Goal: Information Seeking & Learning: Learn about a topic

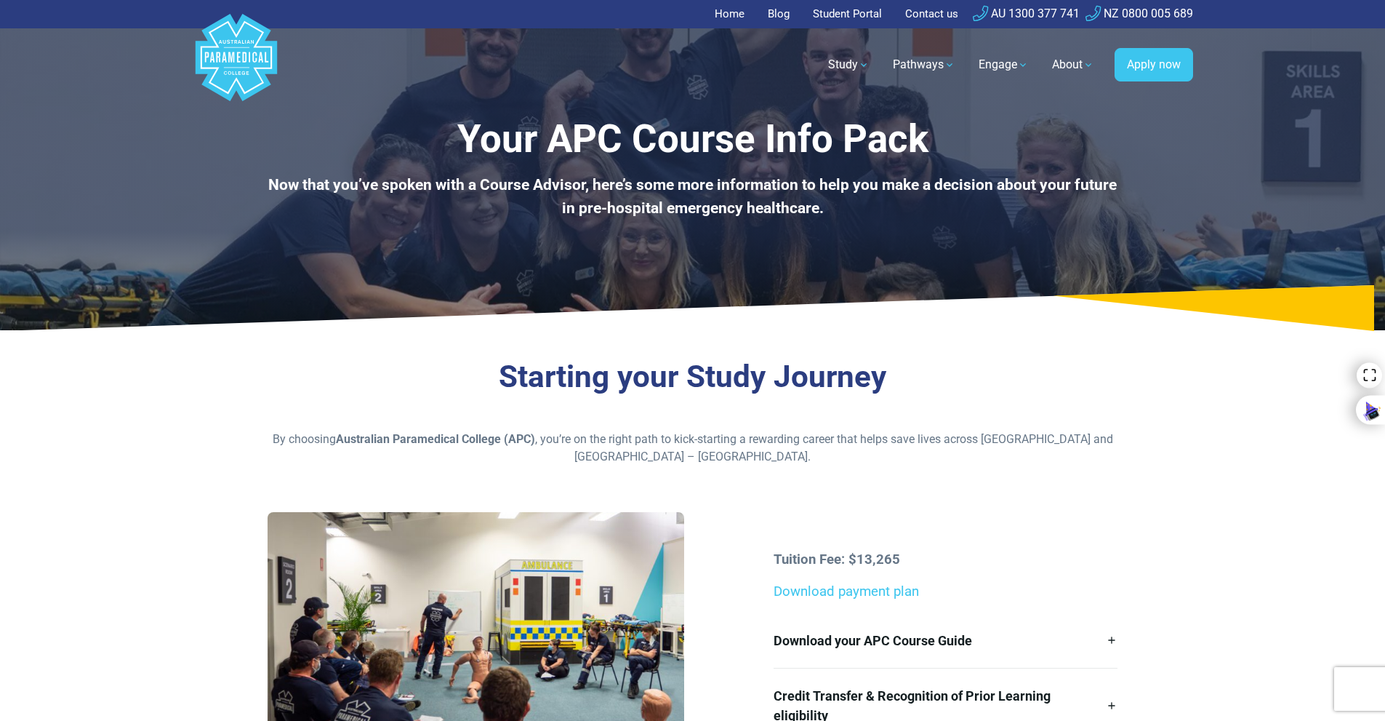
click at [190, 460] on div "Starting your Study Journey By choosing Australian Paramedical College (APC) , …" at bounding box center [693, 583] width 1018 height 484
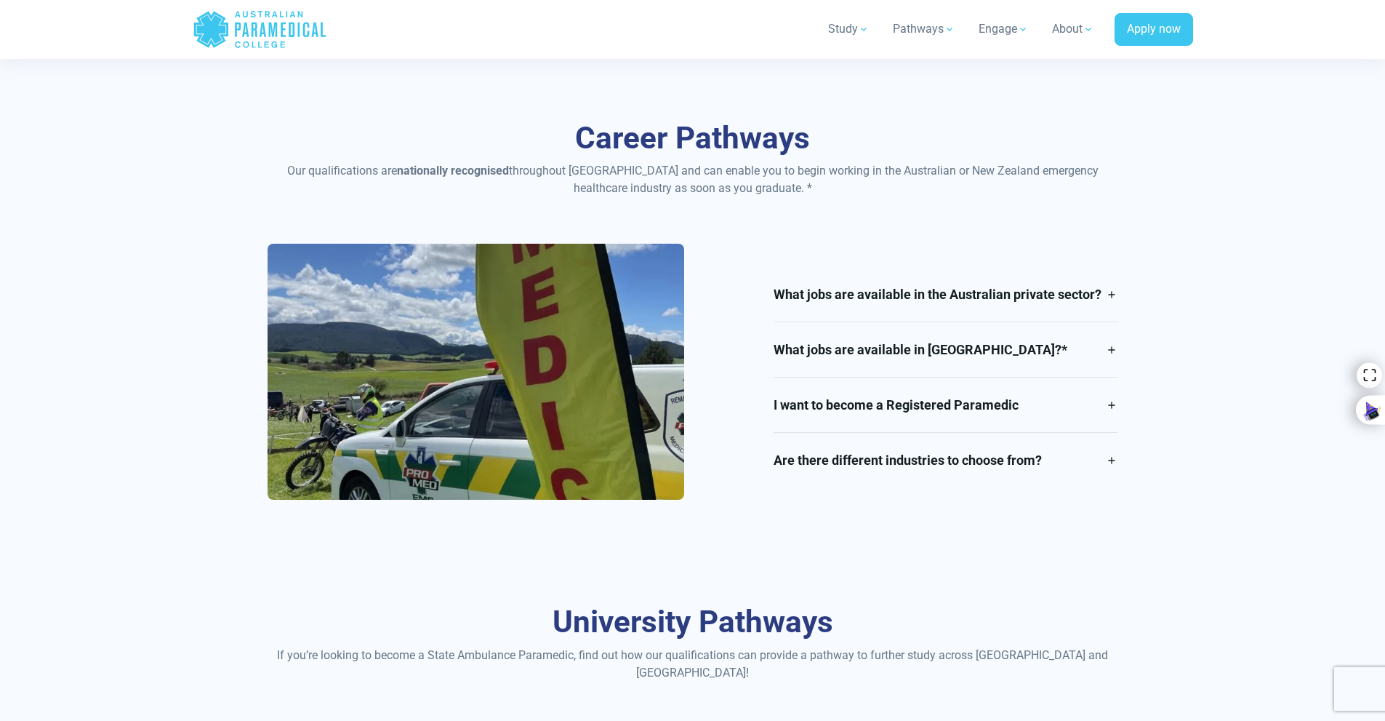
click at [218, 358] on div "Career Pathways Our qualifications are nationally recognised throughout [GEOGRA…" at bounding box center [693, 315] width 1018 height 484
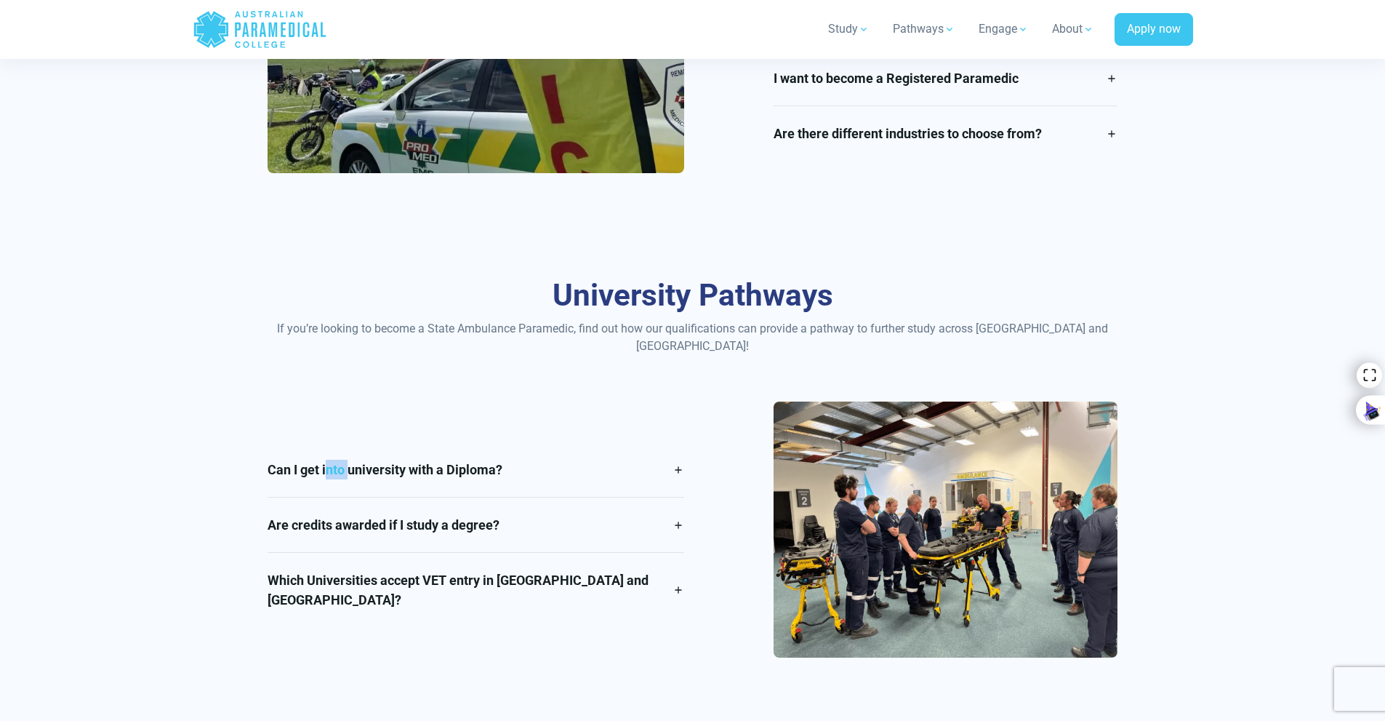
click at [217, 356] on div "University Pathways If you’re looking to become a State Ambulance Paramedic, fi…" at bounding box center [693, 472] width 1018 height 484
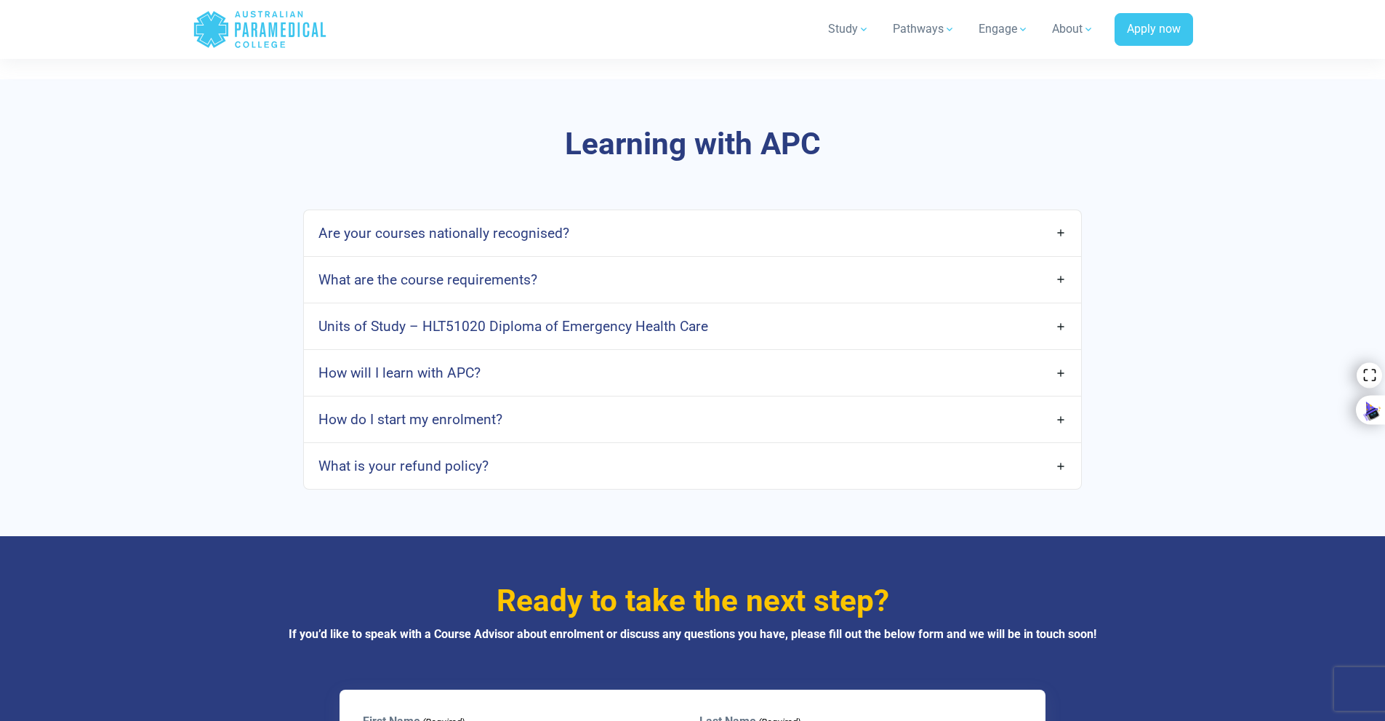
scroll to position [4145, 0]
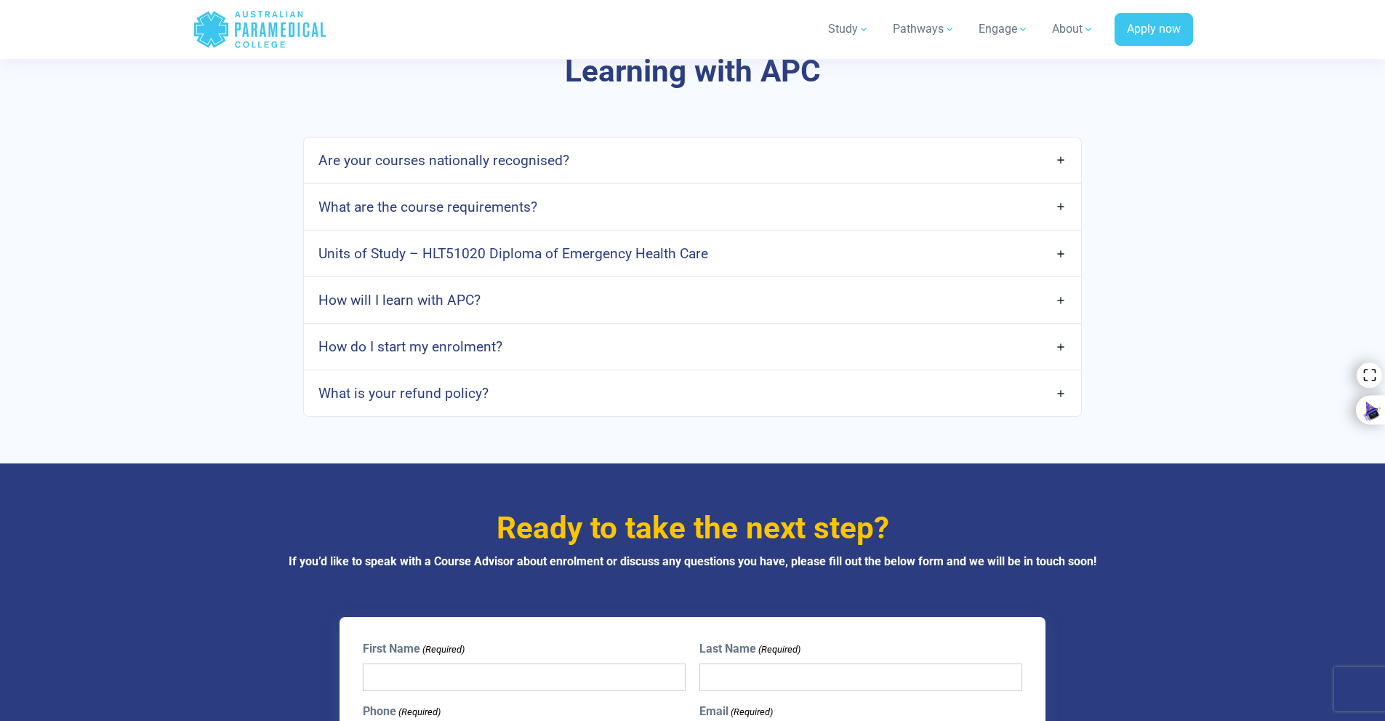
click at [213, 336] on div "Learning with APC Are your courses nationally recognised? Yes! All APC courses …" at bounding box center [693, 235] width 1018 height 457
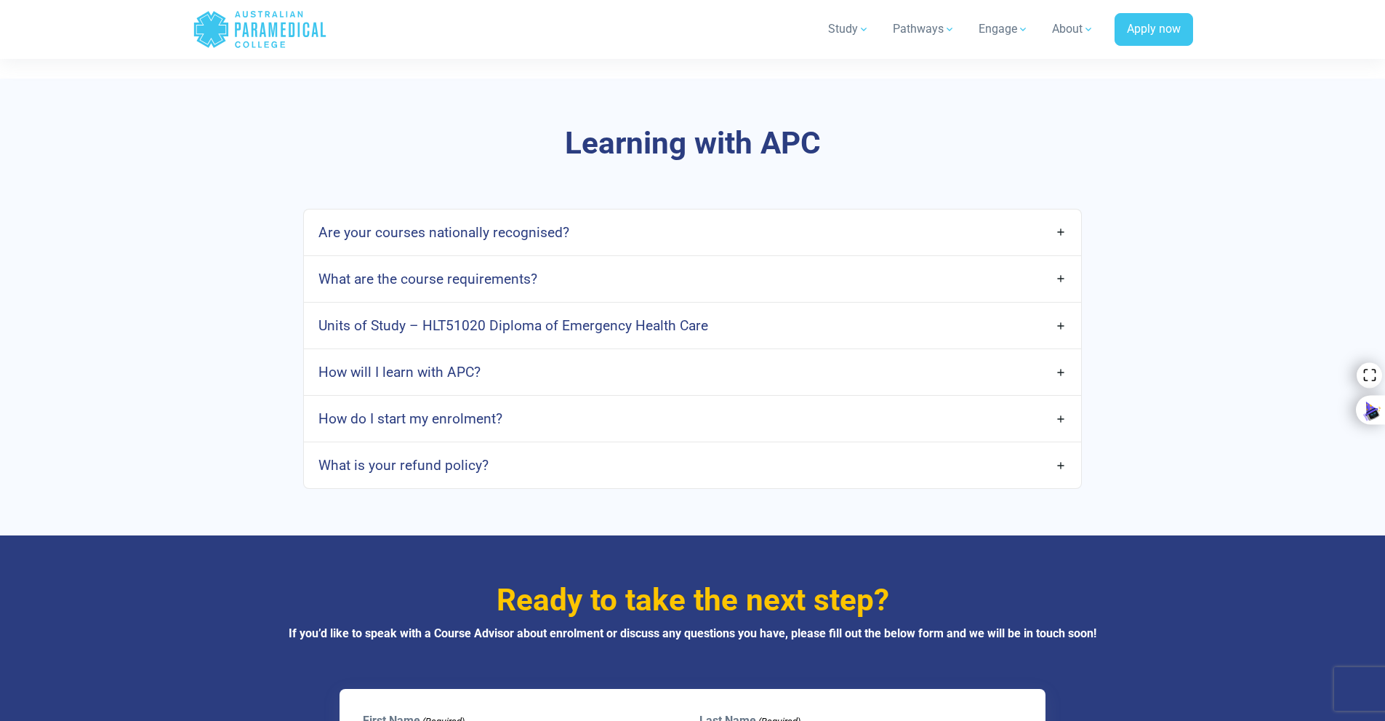
scroll to position [4072, 0]
click at [196, 334] on div "Learning with APC Are your courses nationally recognised? Yes! All APC courses …" at bounding box center [693, 307] width 1018 height 457
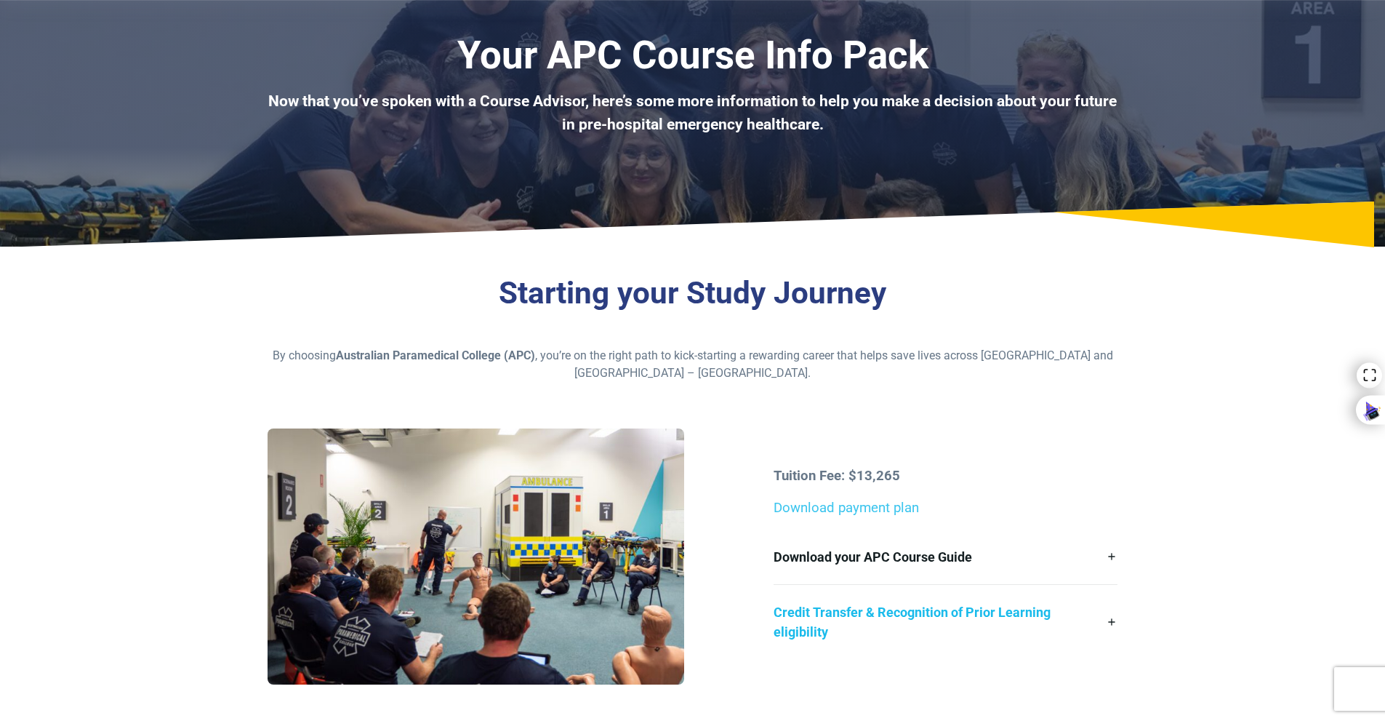
scroll to position [218, 0]
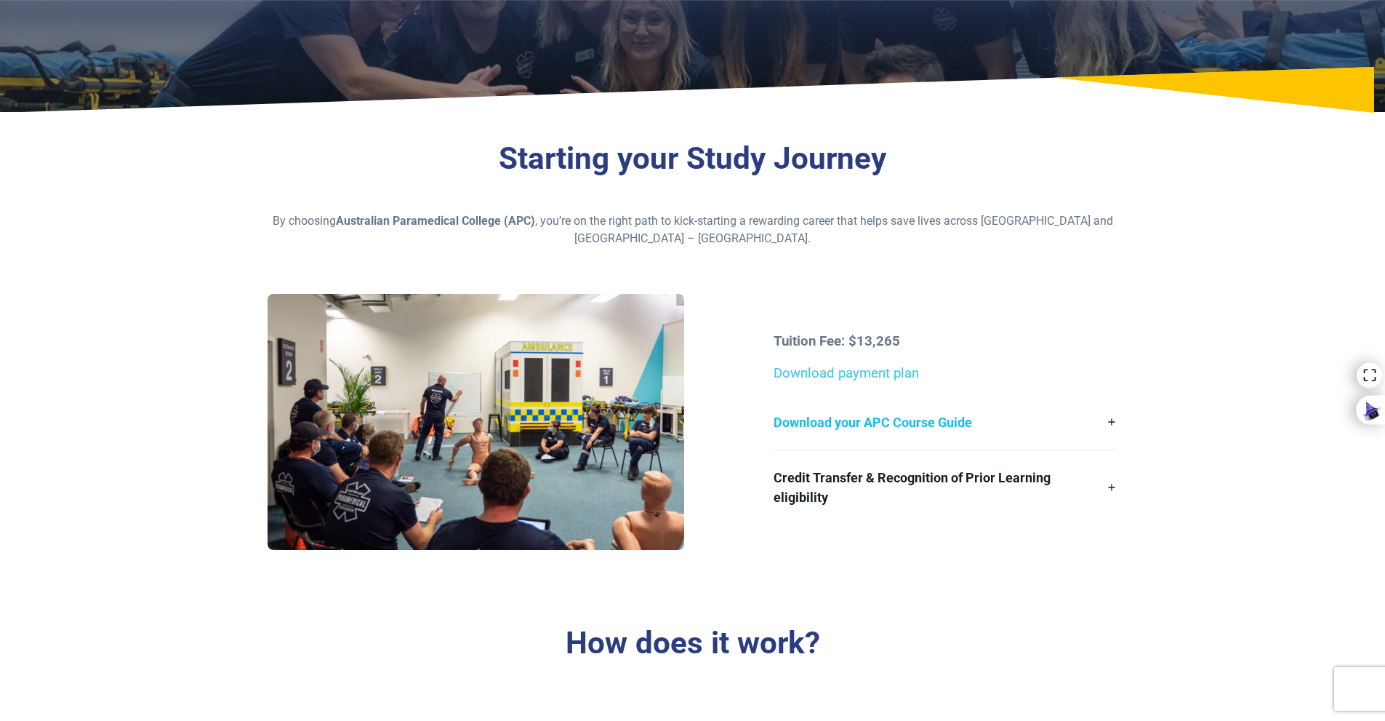
click at [921, 420] on link "Download your APC Course Guide" at bounding box center [946, 422] width 344 height 55
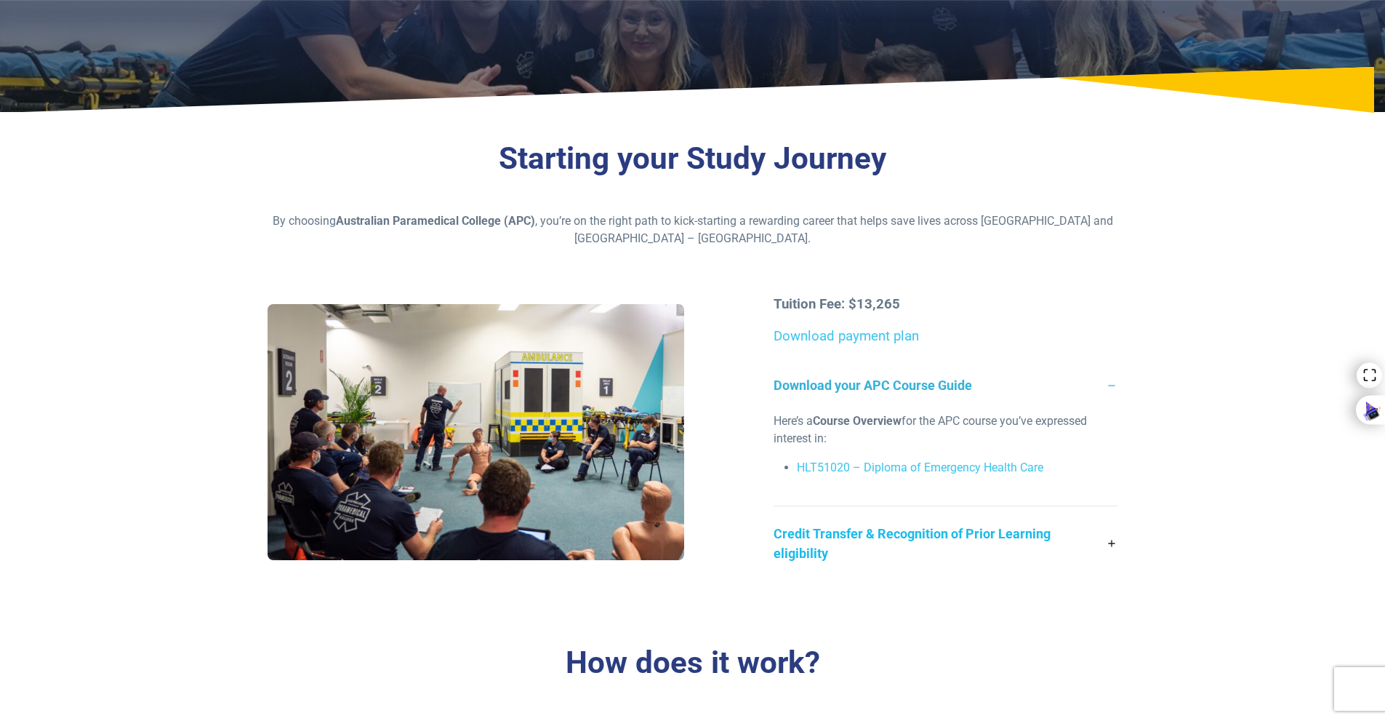
click at [923, 549] on link "Credit Transfer & Recognition of Prior Learning eligibility" at bounding box center [946, 543] width 344 height 74
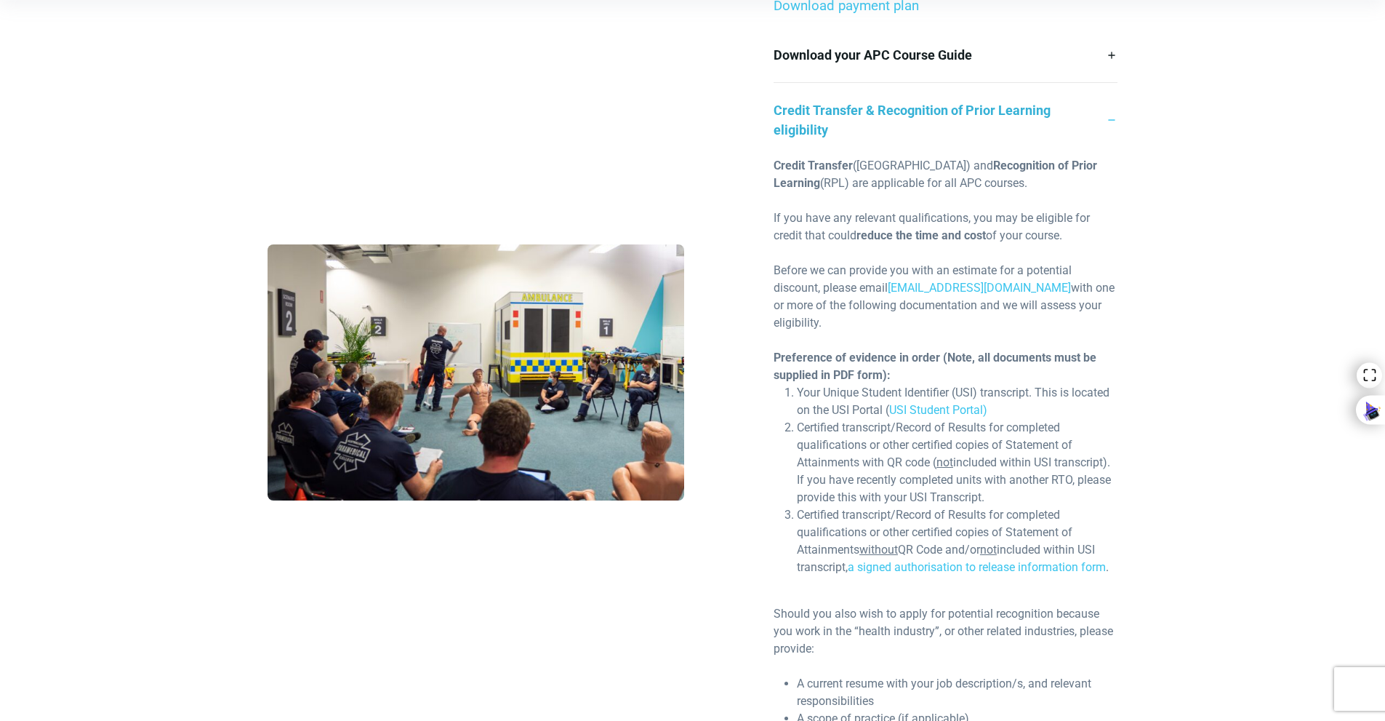
scroll to position [582, 0]
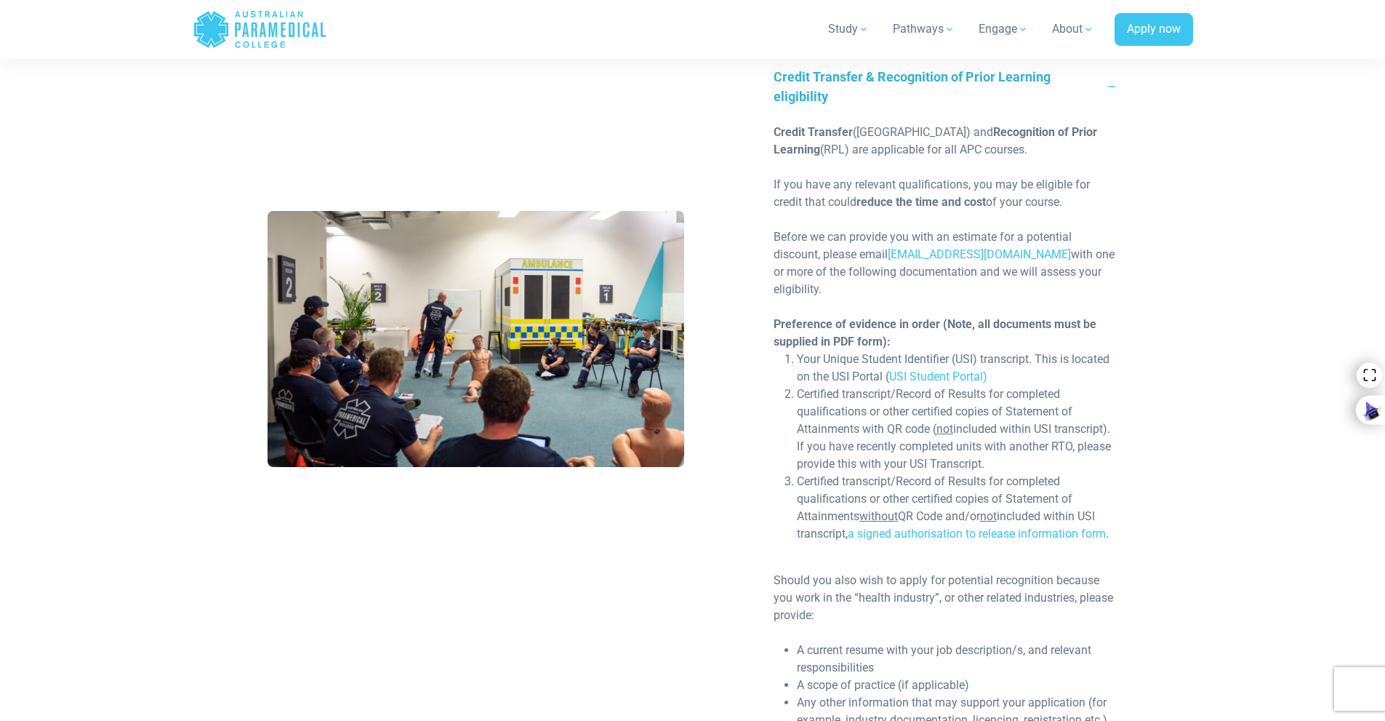
click at [837, 409] on div "Certified transcript/Record of Results for completed qualifications or other ce…" at bounding box center [957, 428] width 321 height 87
click at [737, 426] on div "Tuition Fee: $13,265 Download payment plan Download your APC Course Guide Here’…" at bounding box center [693, 343] width 868 height 827
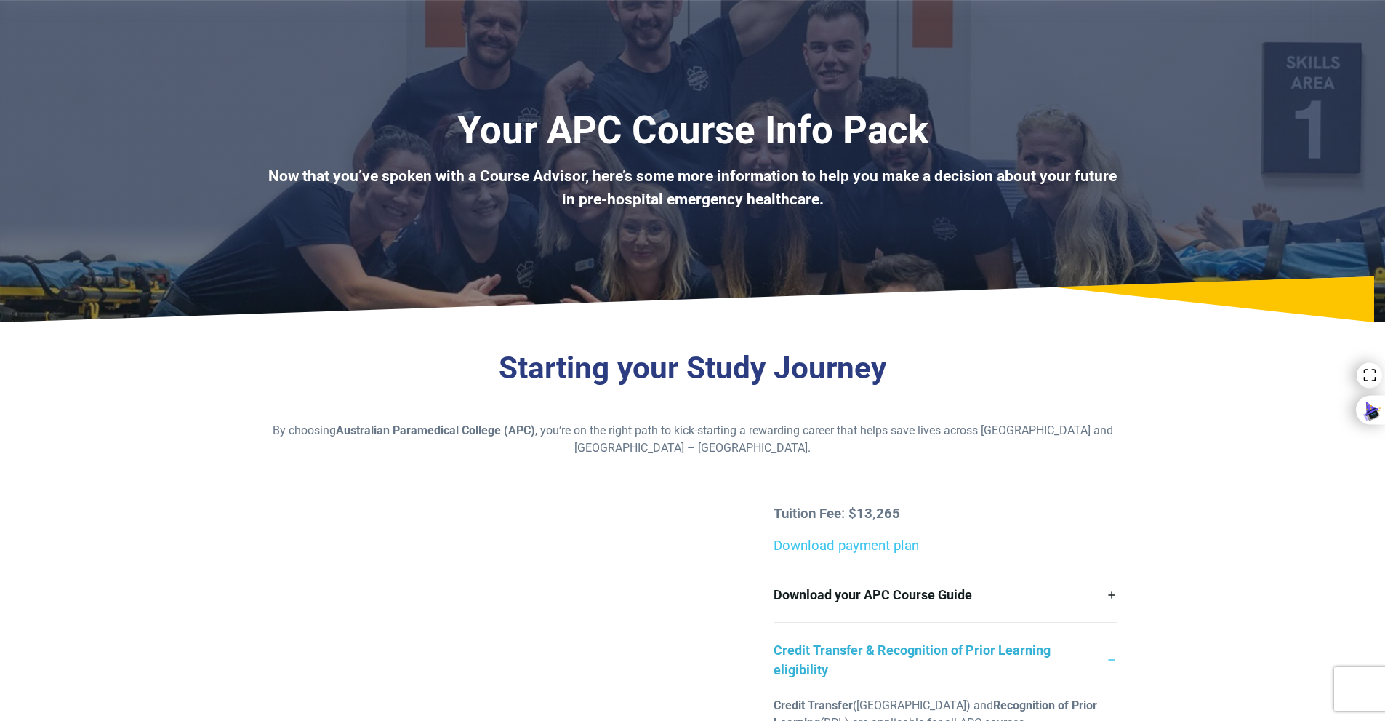
scroll to position [0, 0]
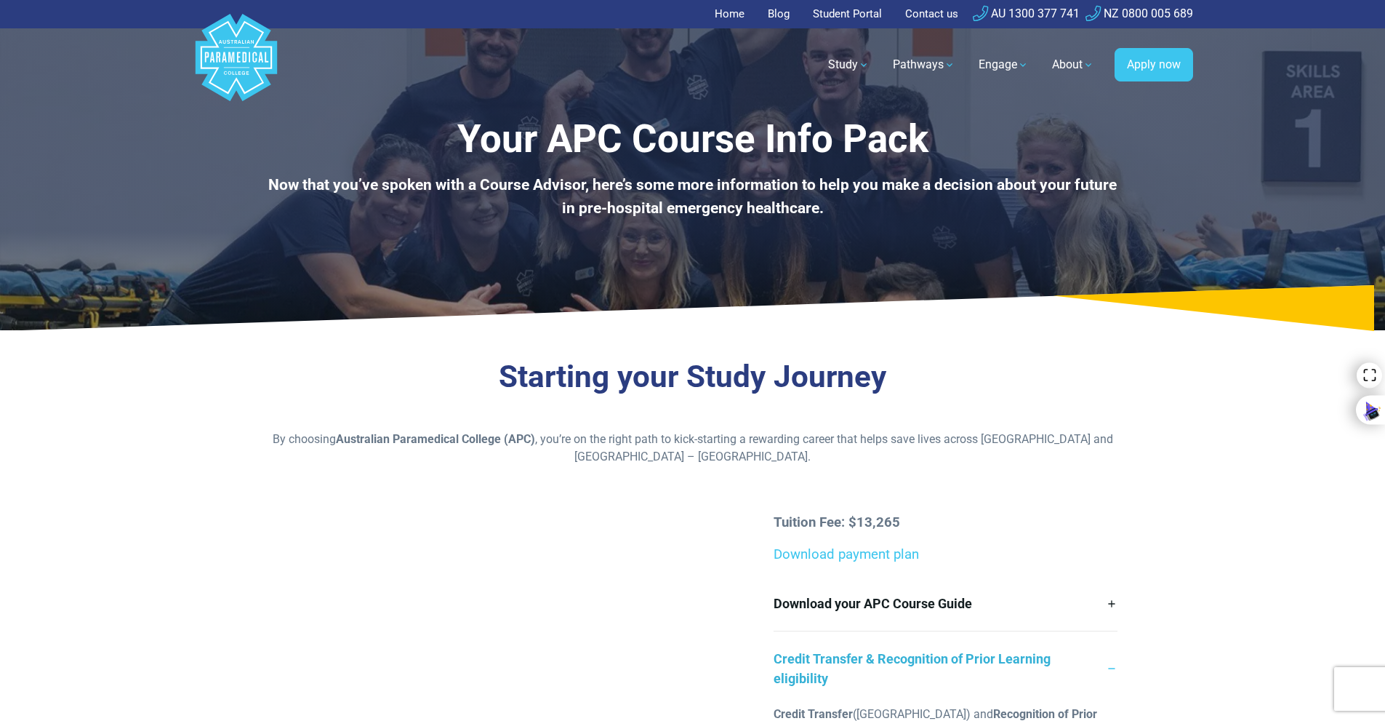
click at [731, 407] on p at bounding box center [693, 409] width 851 height 17
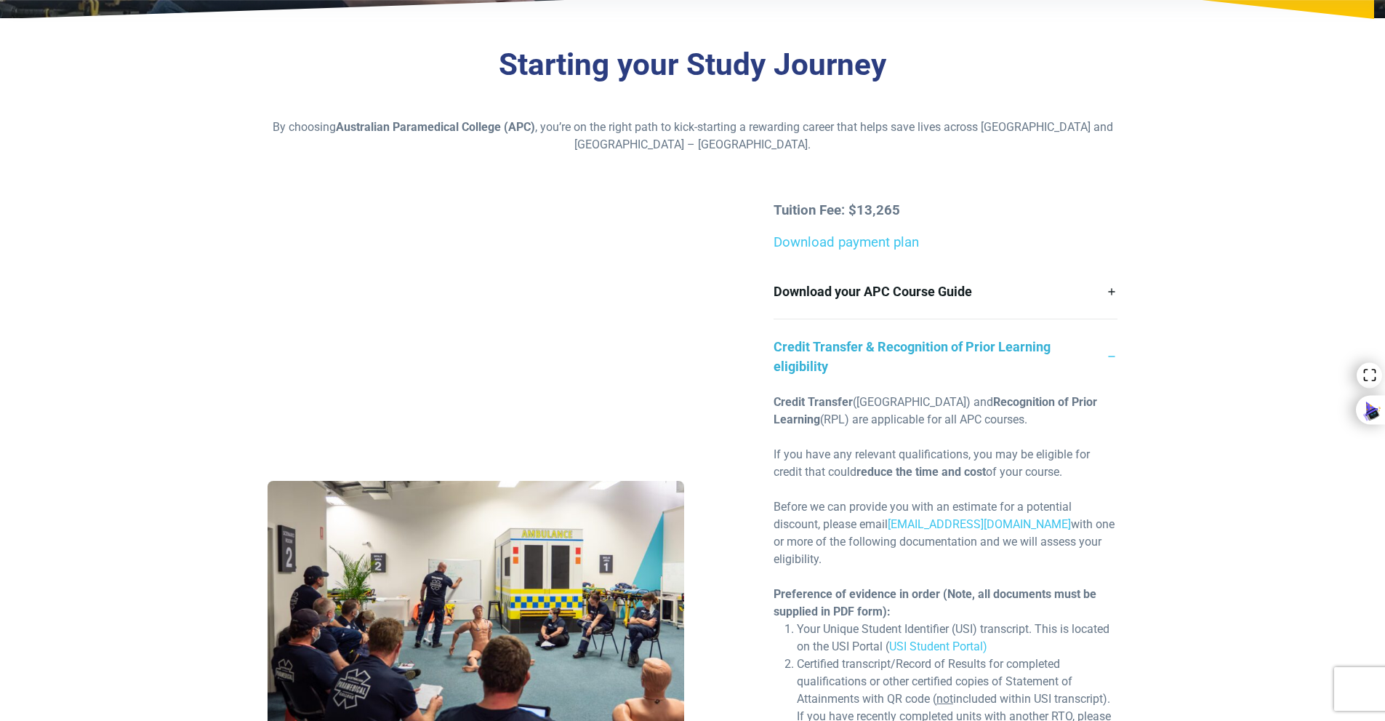
click at [731, 407] on div "Tuition Fee: $13,265 Download payment plan Download your APC Course Guide Here’…" at bounding box center [693, 613] width 868 height 827
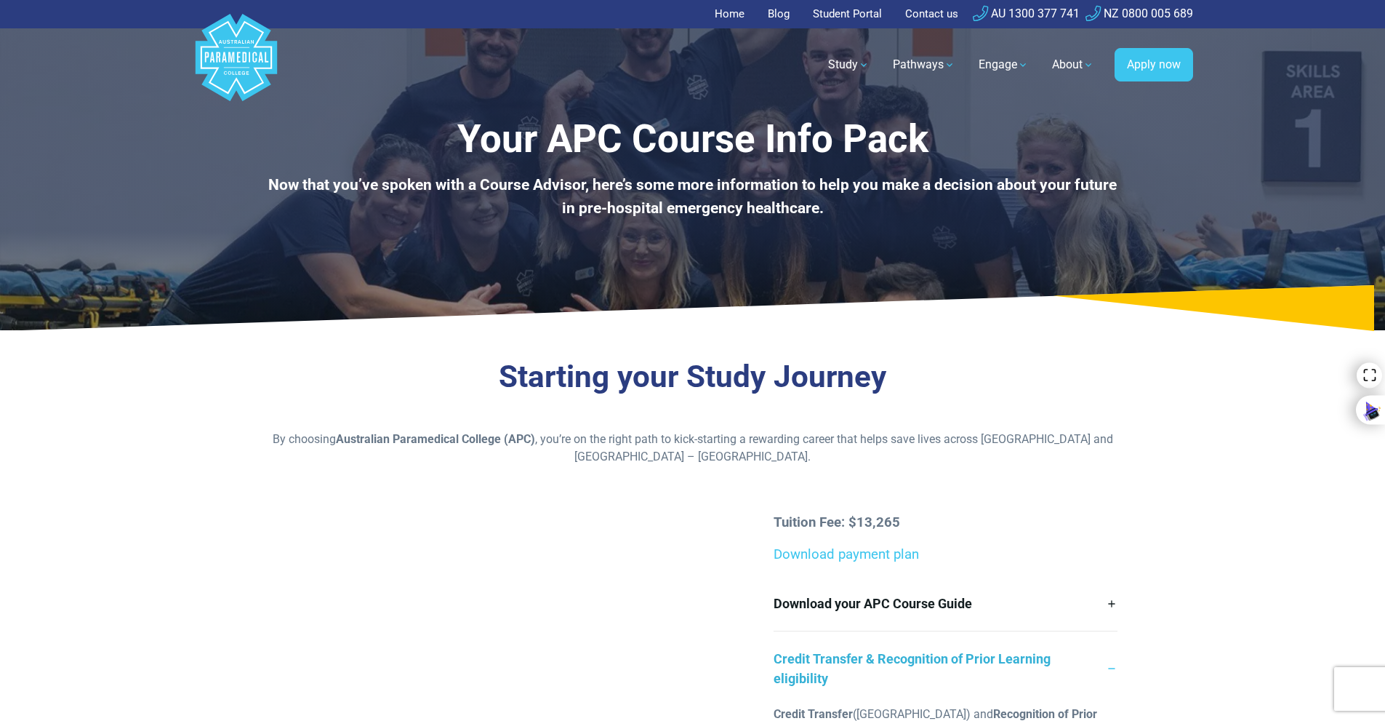
click at [723, 308] on icon at bounding box center [692, 308] width 1385 height 47
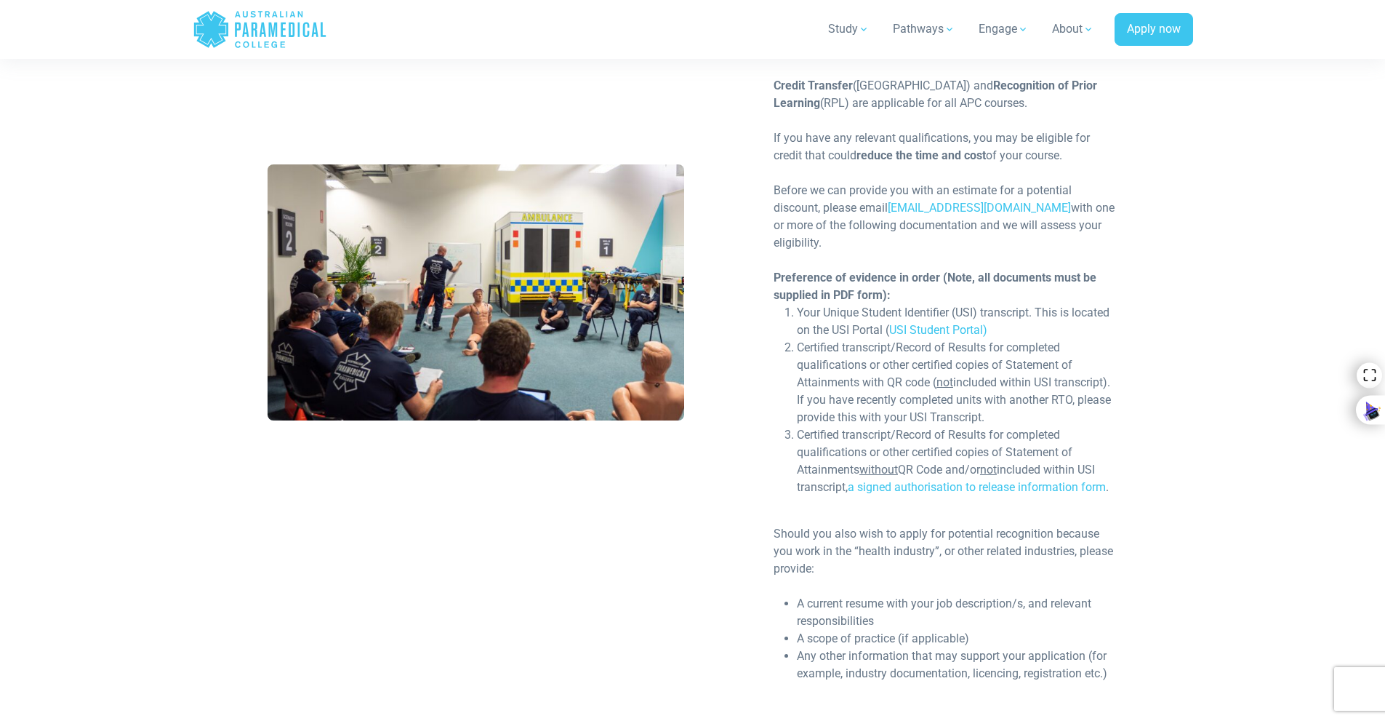
scroll to position [654, 0]
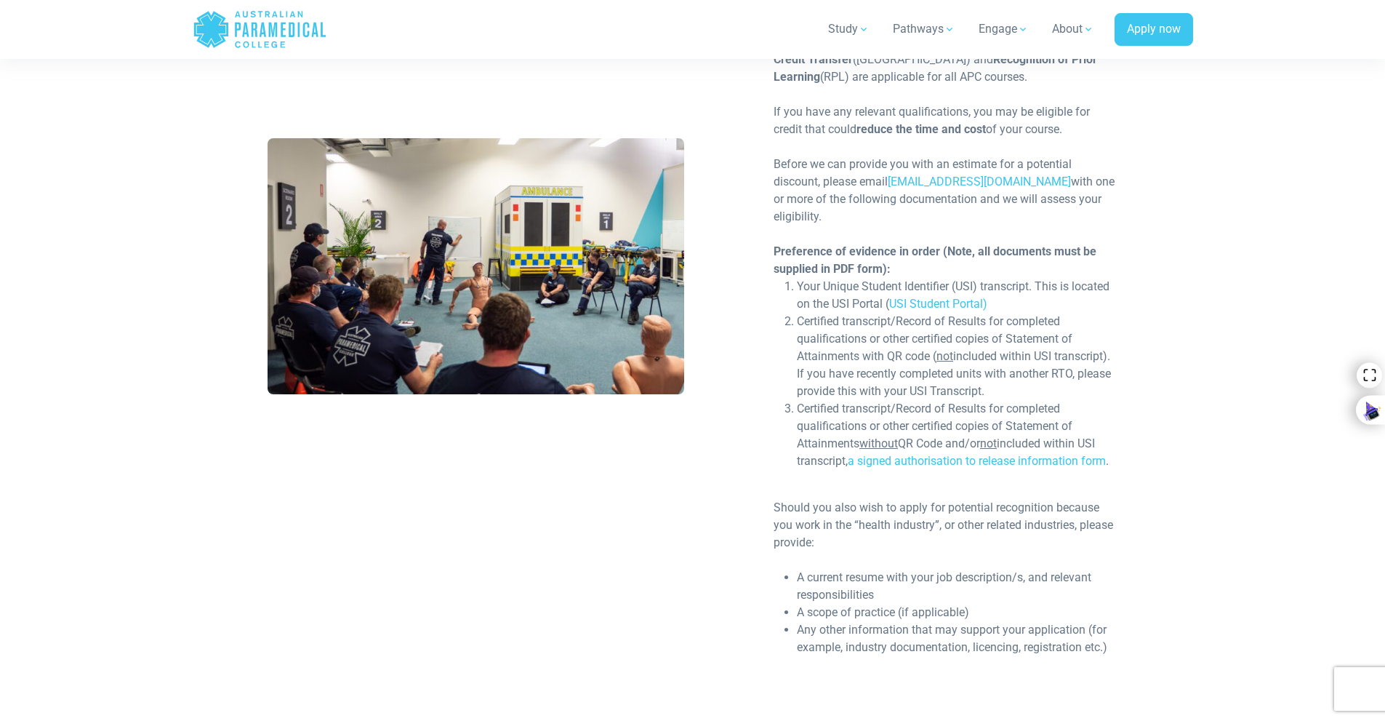
click at [801, 476] on div "Credit Transfer (CT) and Recognition of Prior Learning (RPL) are applicable for…" at bounding box center [946, 368] width 344 height 634
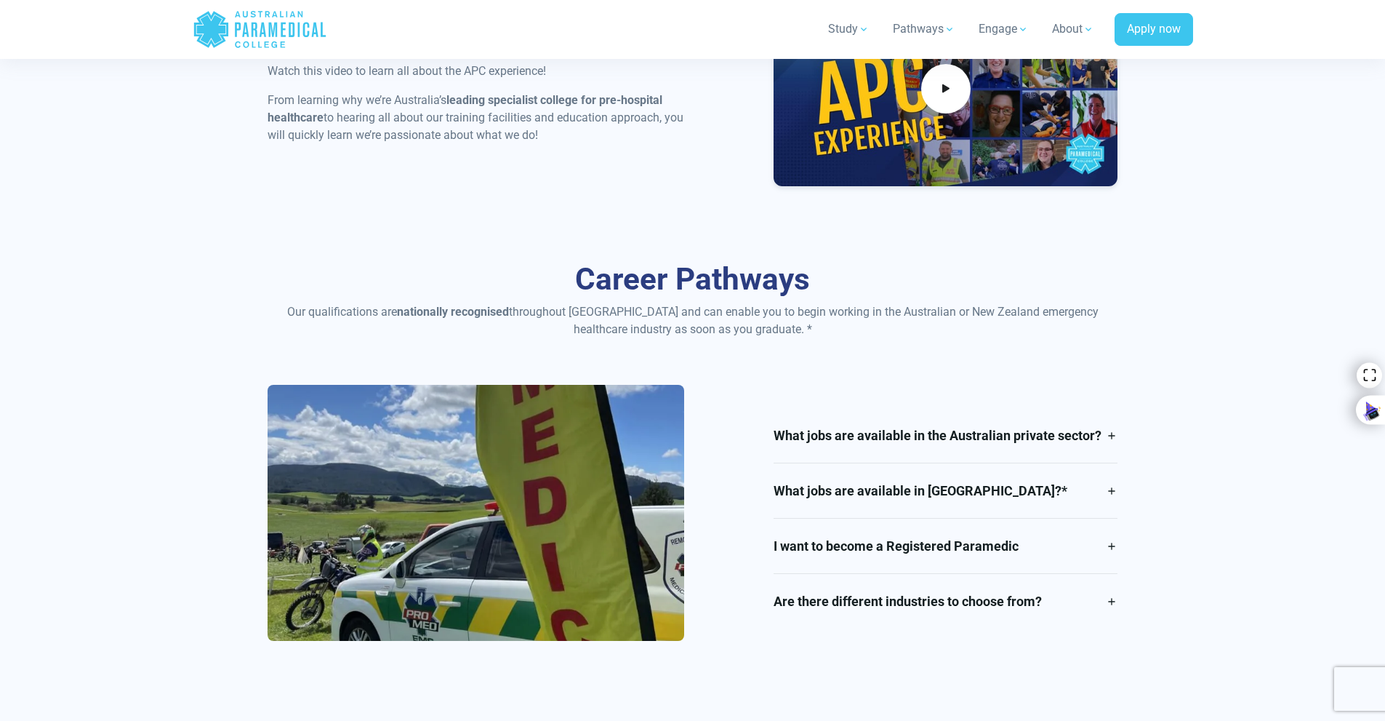
scroll to position [2472, 0]
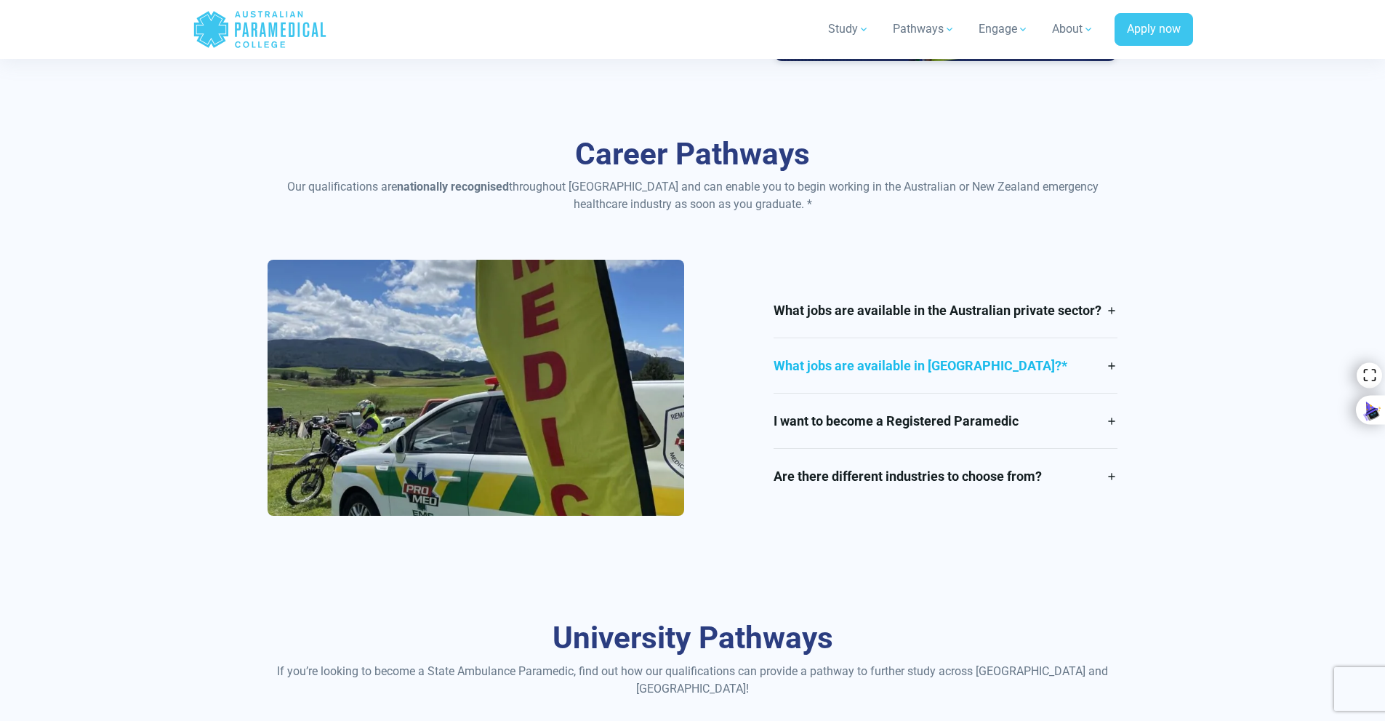
click at [854, 366] on link "What jobs are available in [GEOGRAPHIC_DATA]?*" at bounding box center [946, 365] width 344 height 55
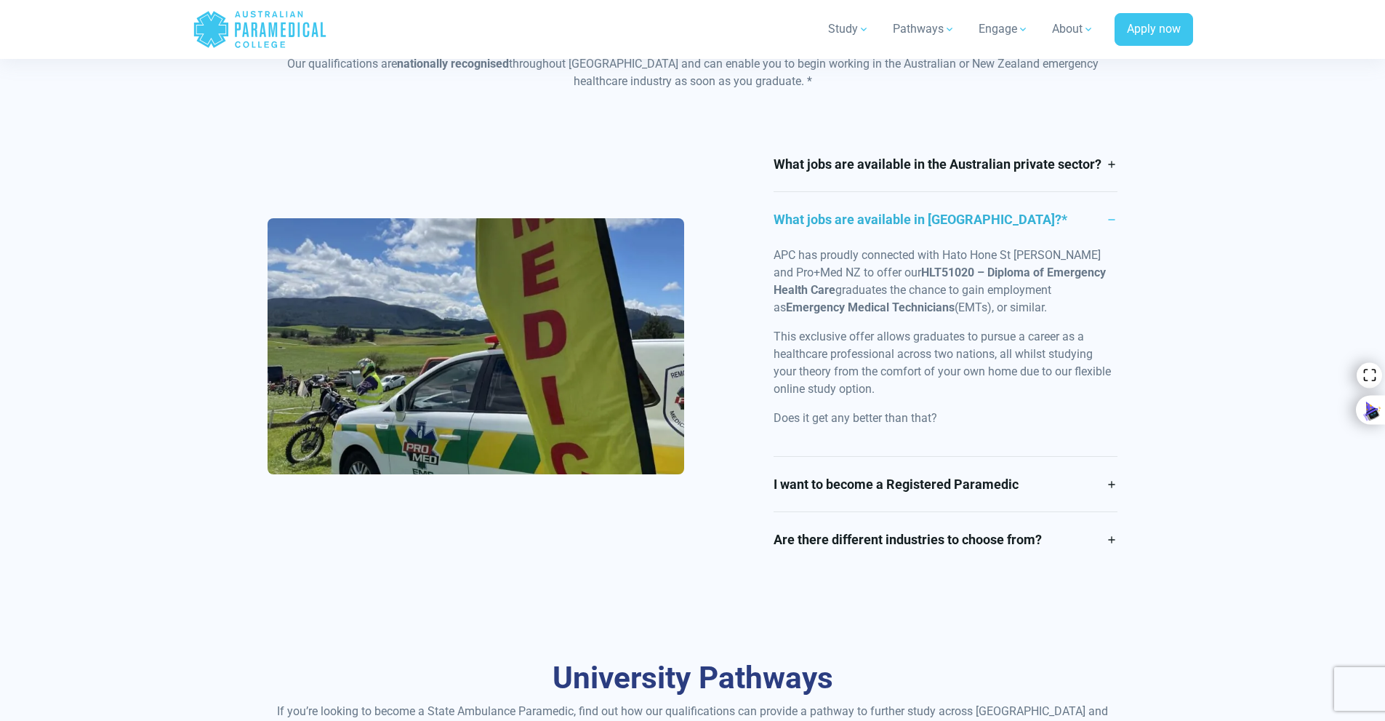
scroll to position [2618, 0]
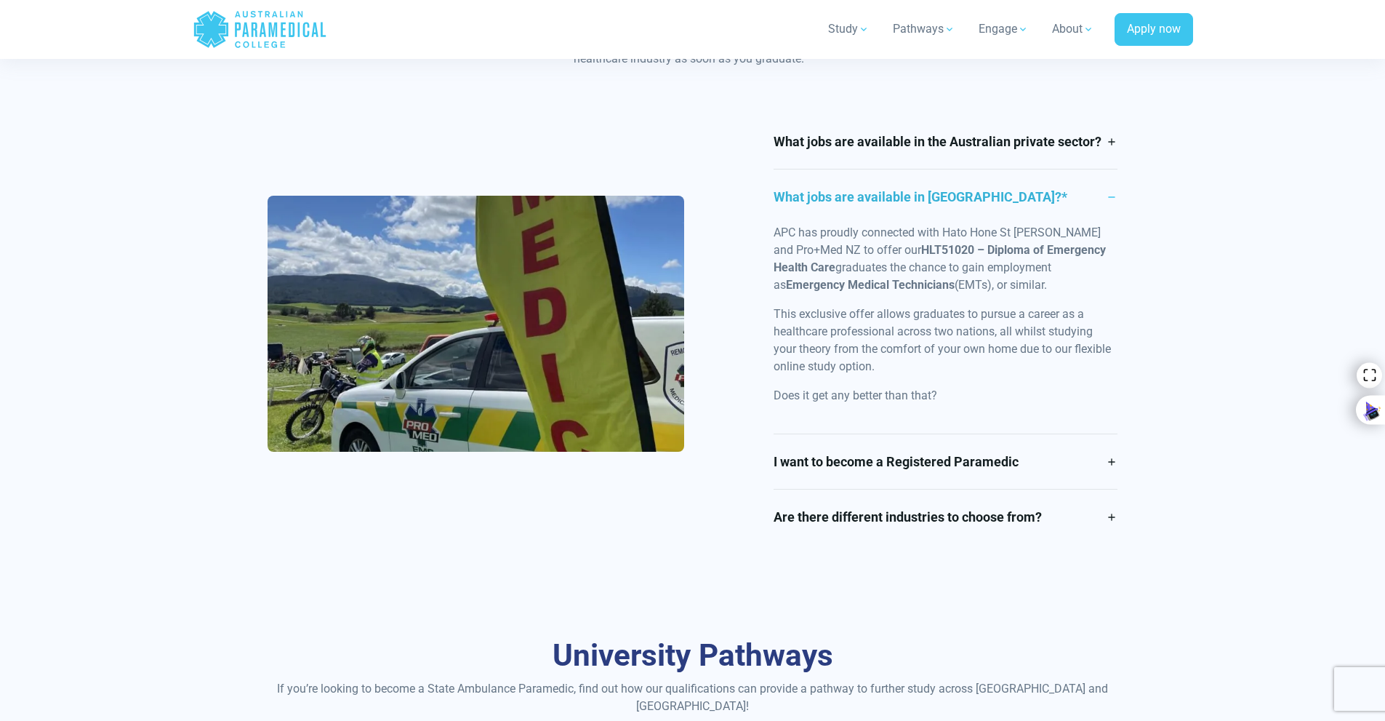
click at [869, 427] on div "APC has proudly connected with Hato Hone St [PERSON_NAME] and Pro+Med NZ to off…" at bounding box center [946, 328] width 344 height 209
click at [825, 195] on link "What jobs are available in [GEOGRAPHIC_DATA]?*" at bounding box center [946, 196] width 344 height 55
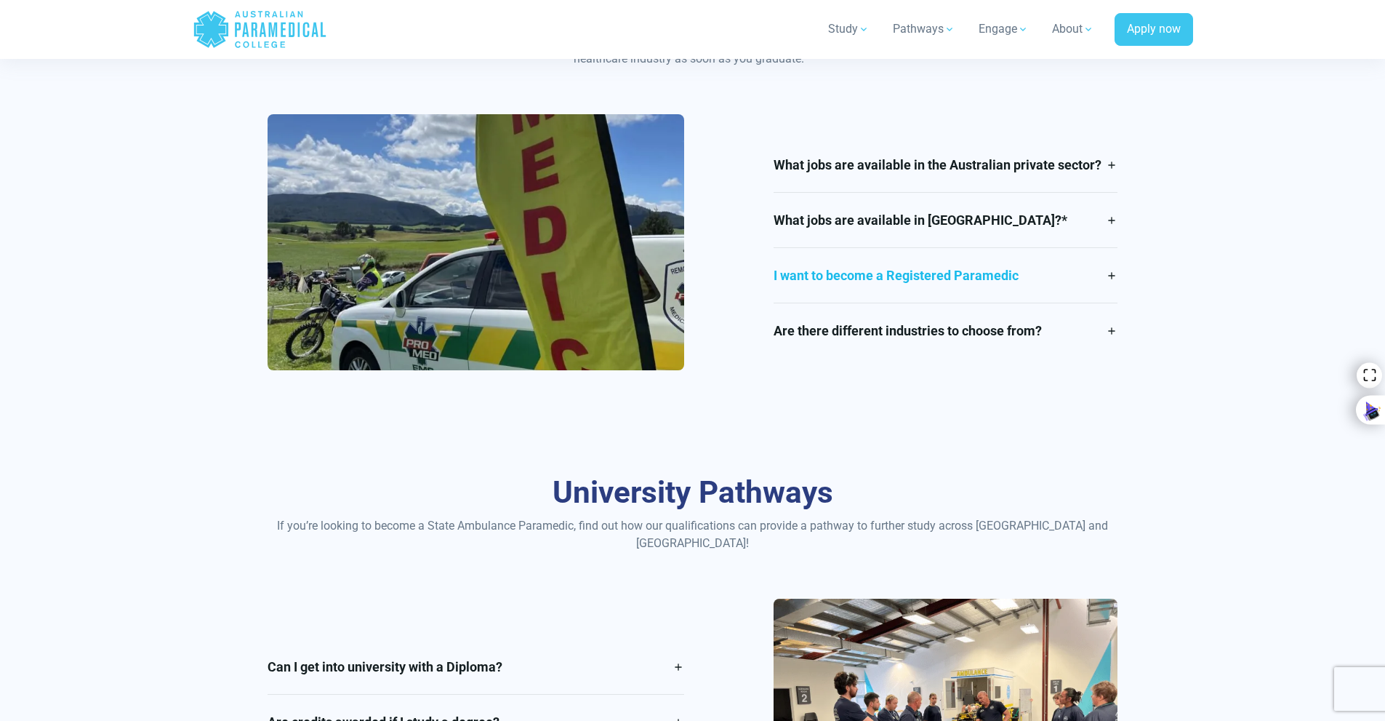
click at [807, 279] on link "I want to become a Registered Paramedic" at bounding box center [946, 275] width 344 height 55
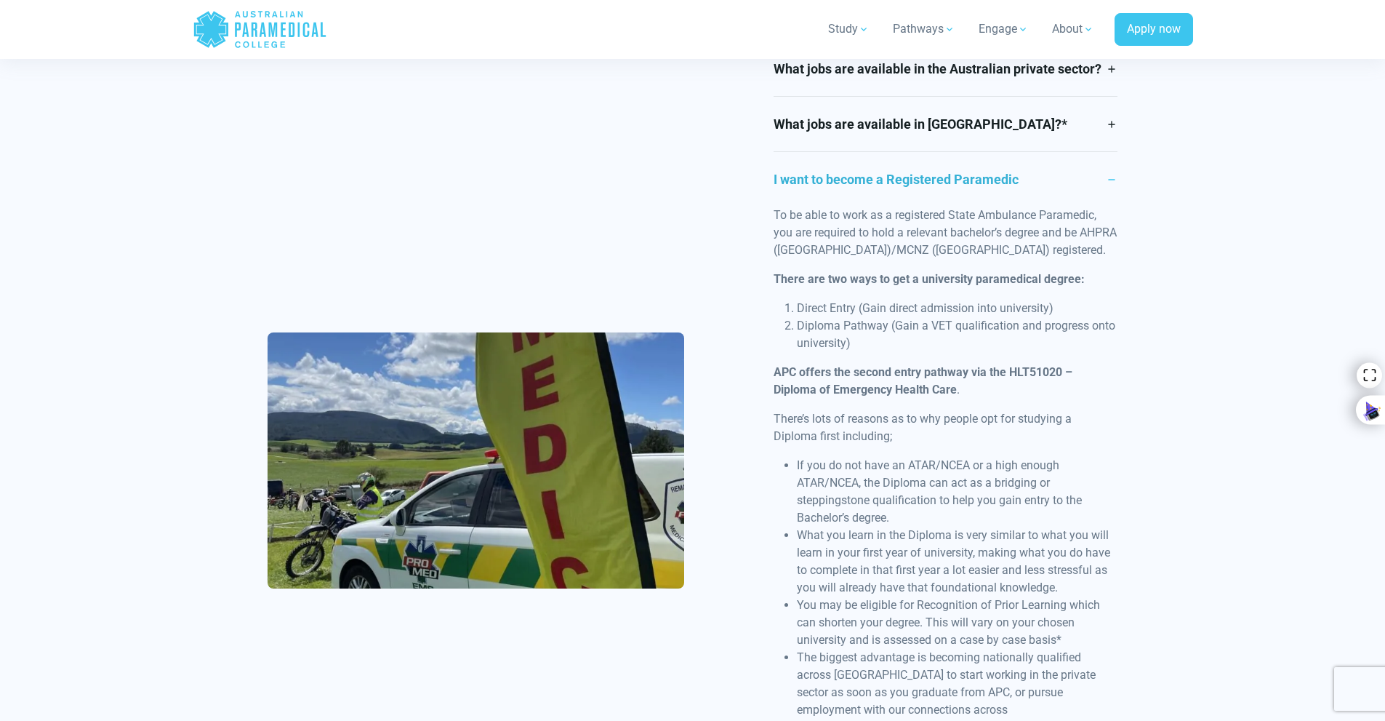
scroll to position [2763, 0]
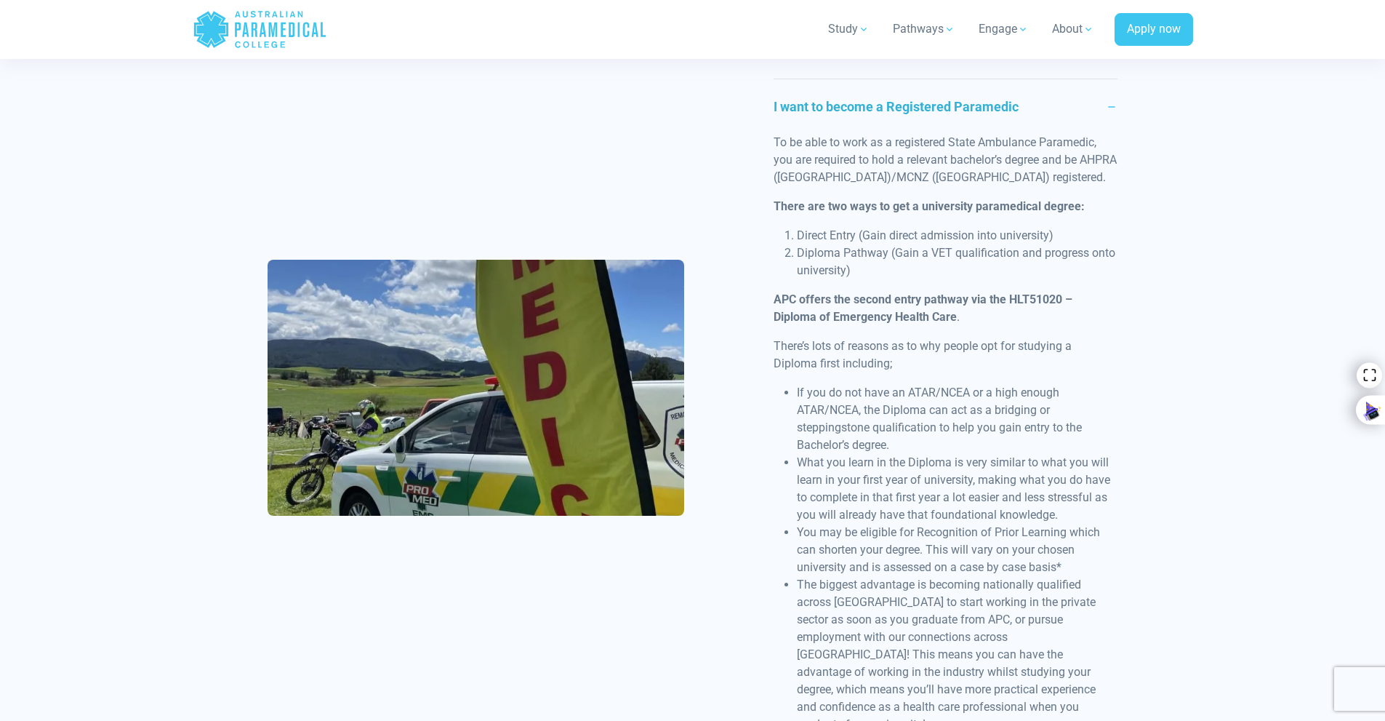
drag, startPoint x: 724, startPoint y: 427, endPoint x: 734, endPoint y: 428, distance: 9.6
click at [733, 428] on div "What jobs are available in the Australian private sector? Our courses can lead …" at bounding box center [693, 393] width 868 height 849
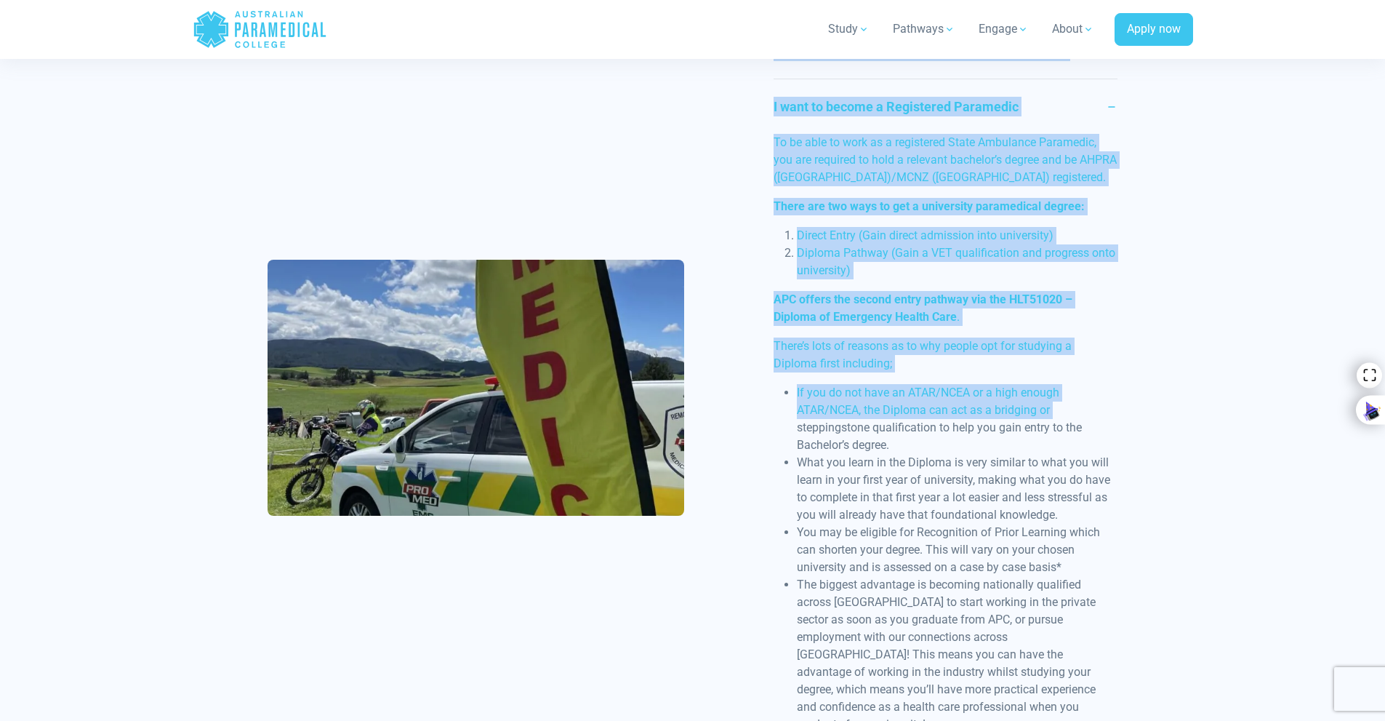
click at [760, 427] on div "What jobs are available in the Australian private sector? Our courses can lead …" at bounding box center [693, 393] width 868 height 849
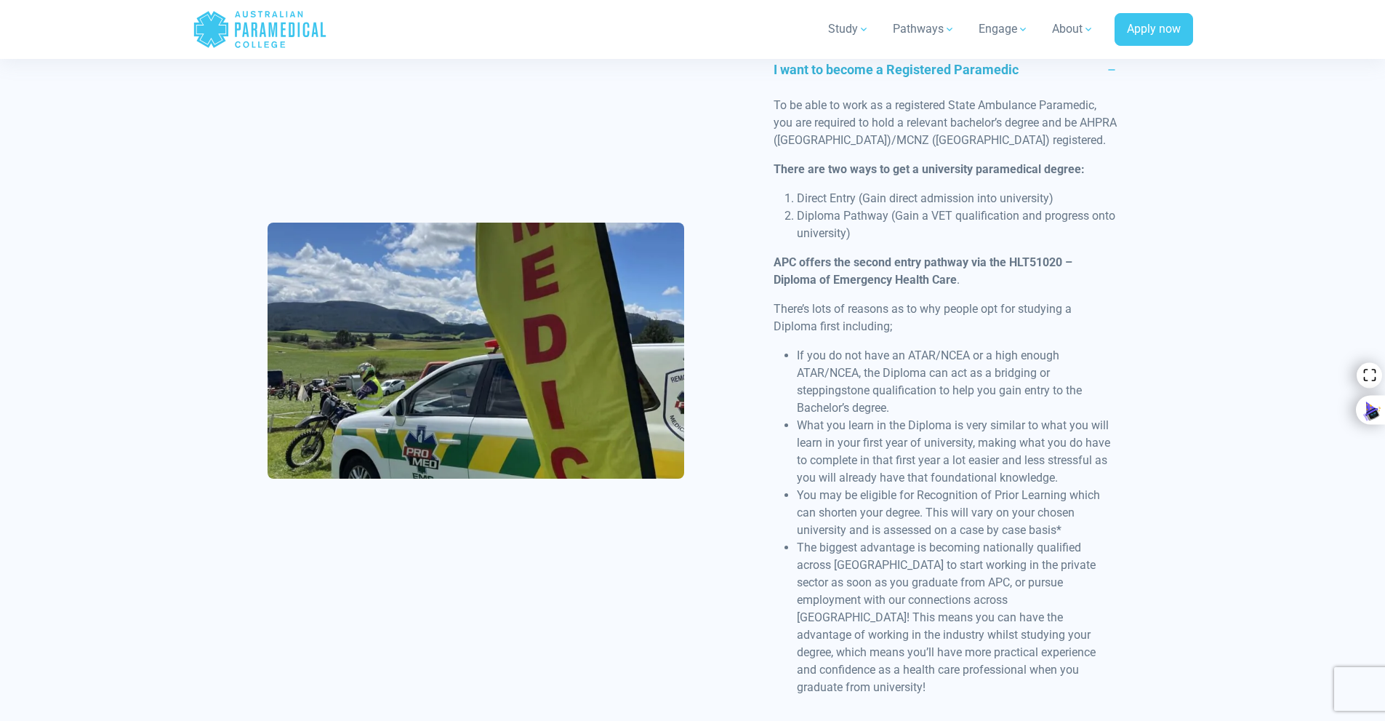
scroll to position [2836, 0]
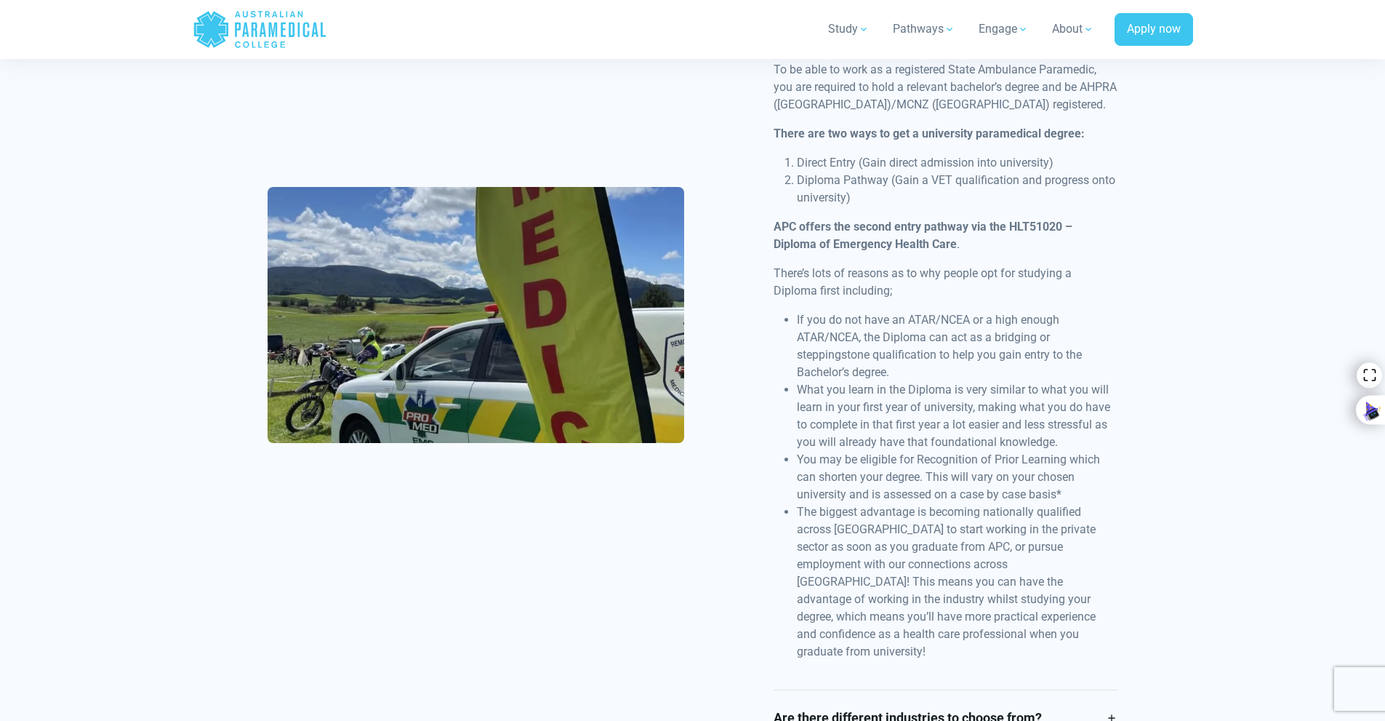
click at [768, 414] on div "What jobs are available in the Australian private sector? Our courses can lead …" at bounding box center [945, 320] width 361 height 849
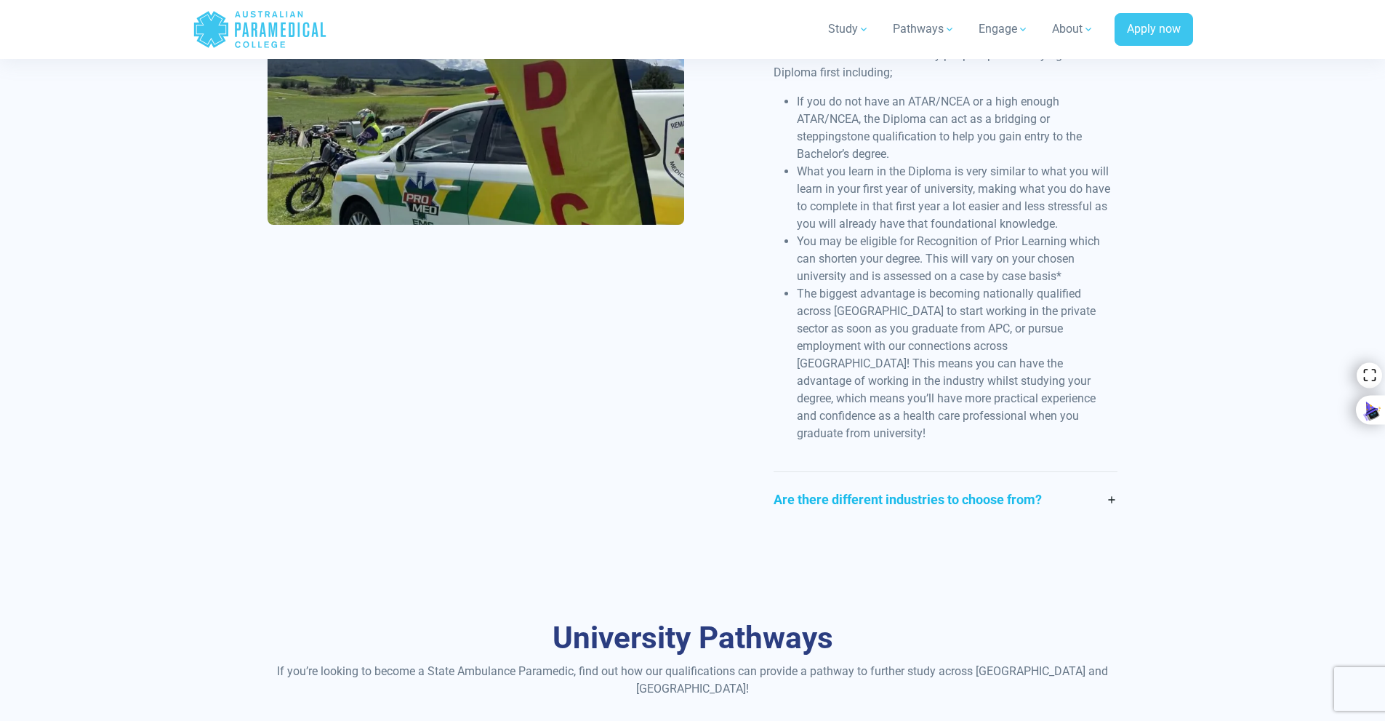
drag, startPoint x: 981, startPoint y: 470, endPoint x: 964, endPoint y: 481, distance: 20.0
click at [980, 472] on link "Are there different industries to choose from?" at bounding box center [946, 499] width 344 height 55
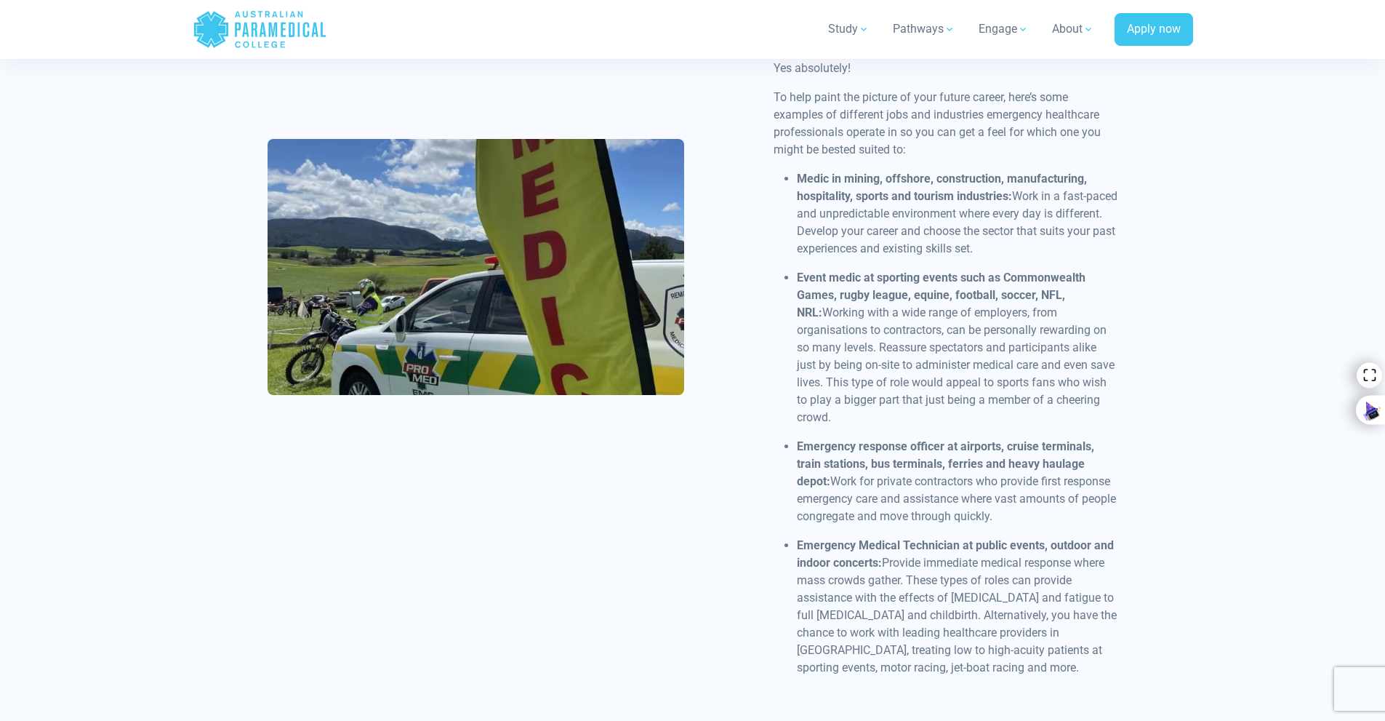
scroll to position [2917, 0]
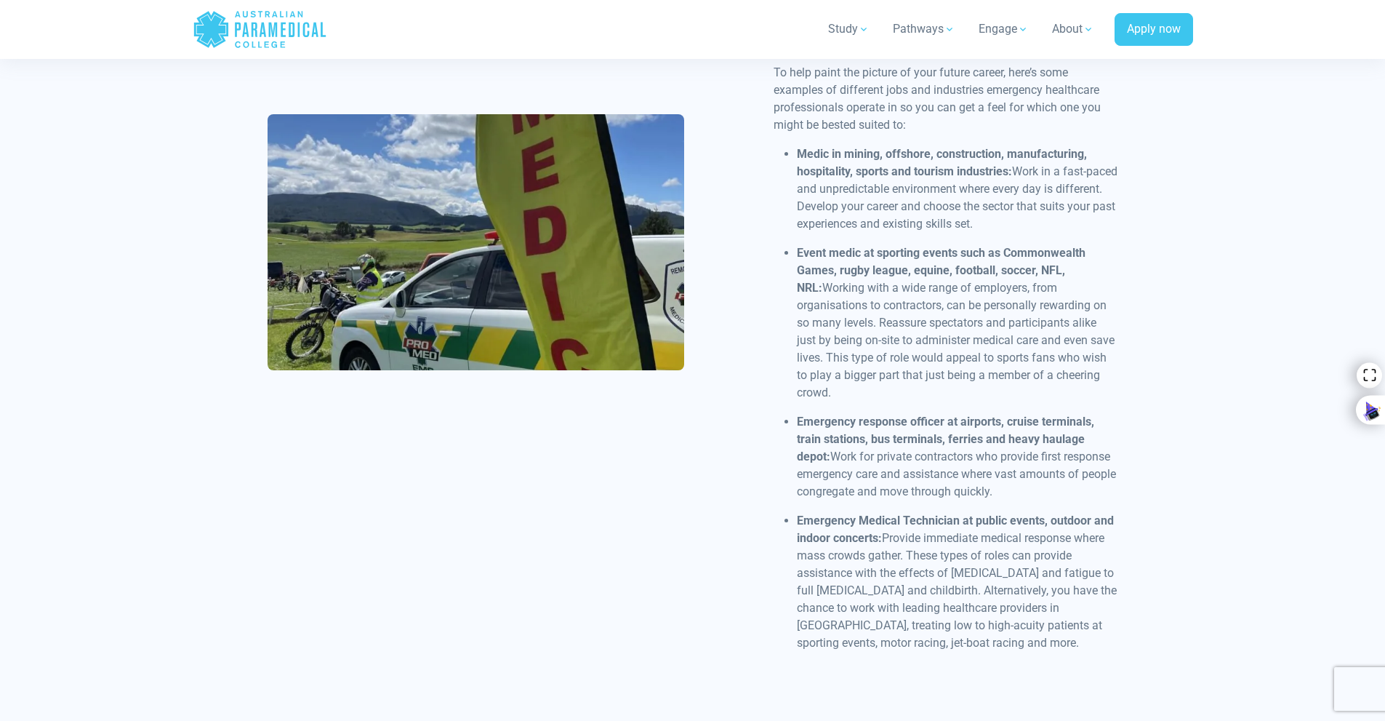
click at [743, 486] on div "What jobs are available in the Australian private sector? Our courses can lead …" at bounding box center [693, 248] width 868 height 866
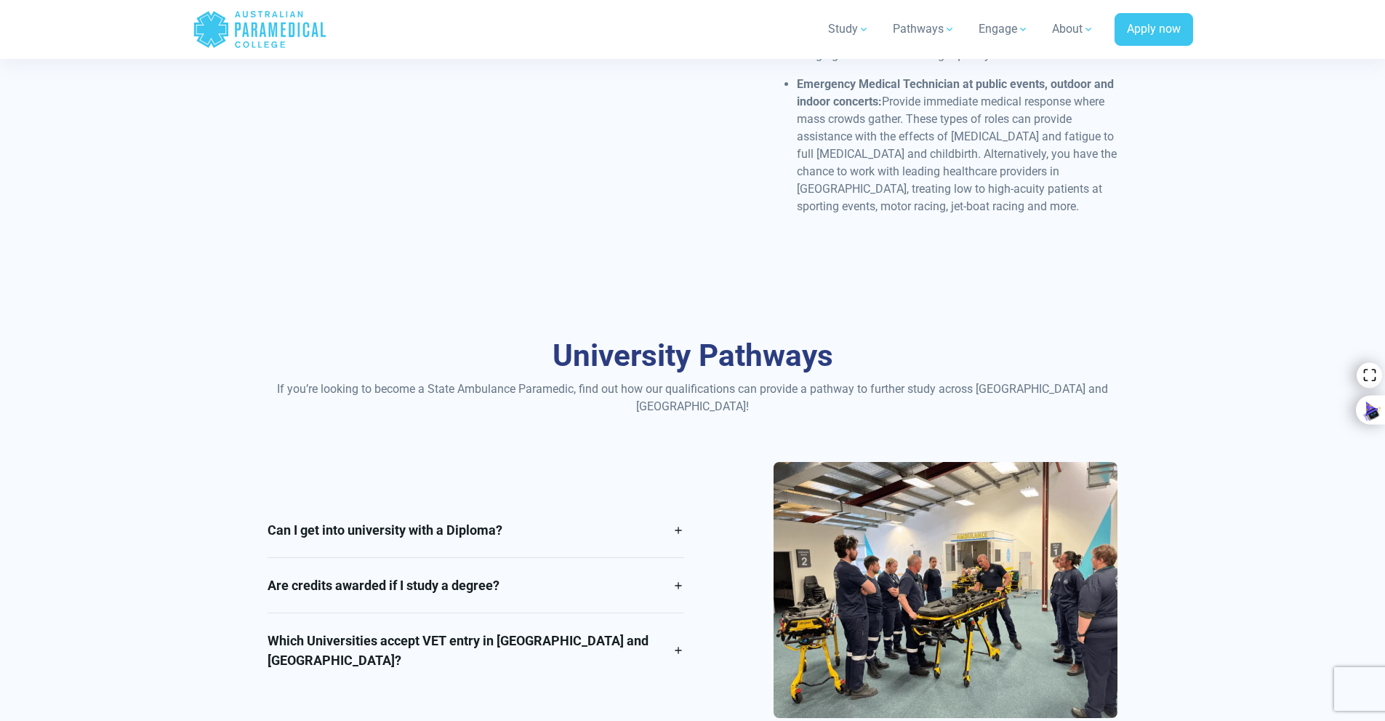
scroll to position [3499, 0]
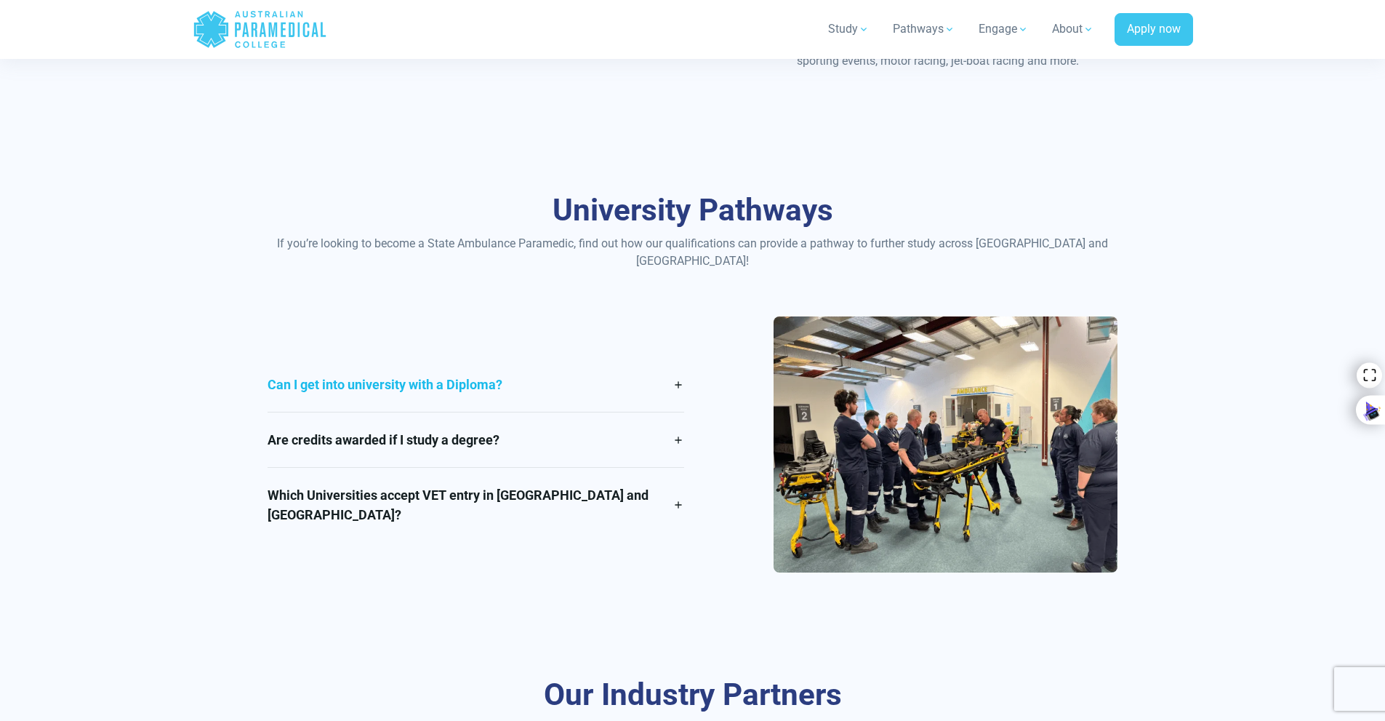
click at [582, 366] on link "Can I get into university with a Diploma?" at bounding box center [476, 384] width 417 height 55
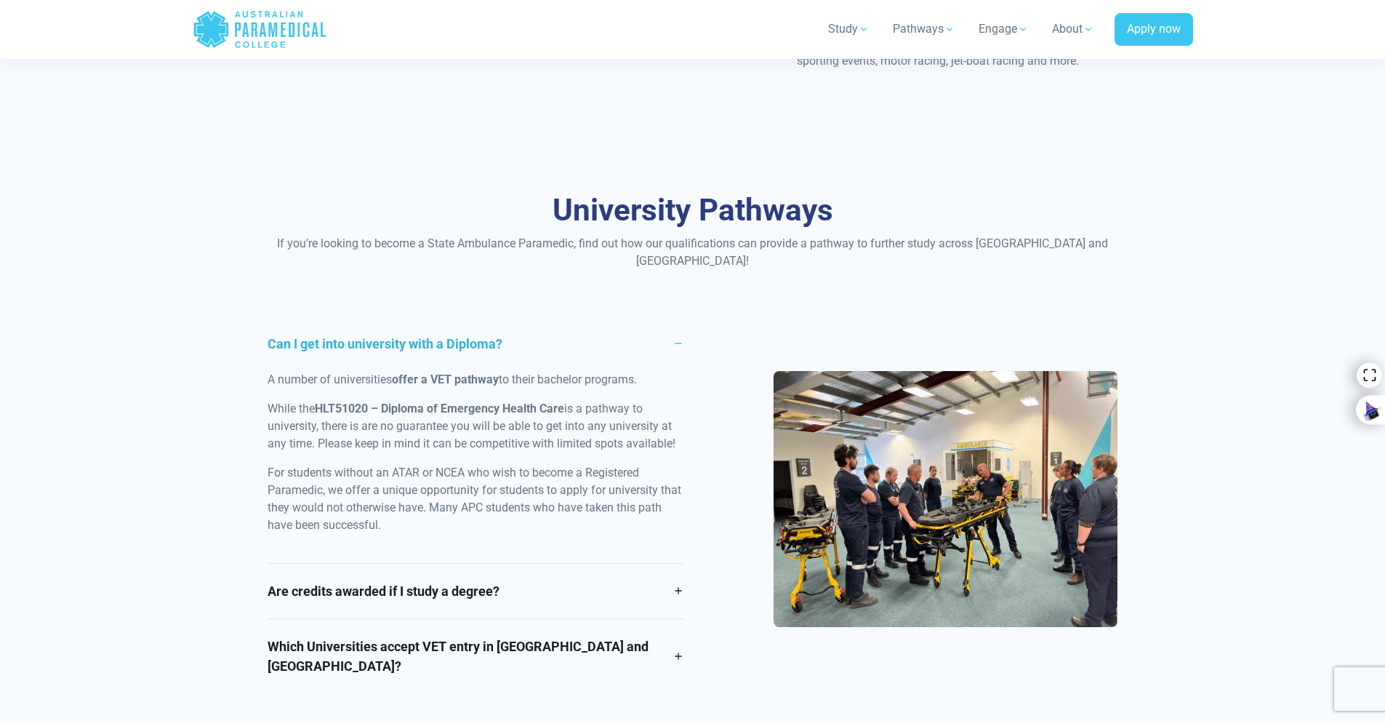
click at [572, 318] on link "Can I get into university with a Diploma?" at bounding box center [476, 343] width 417 height 55
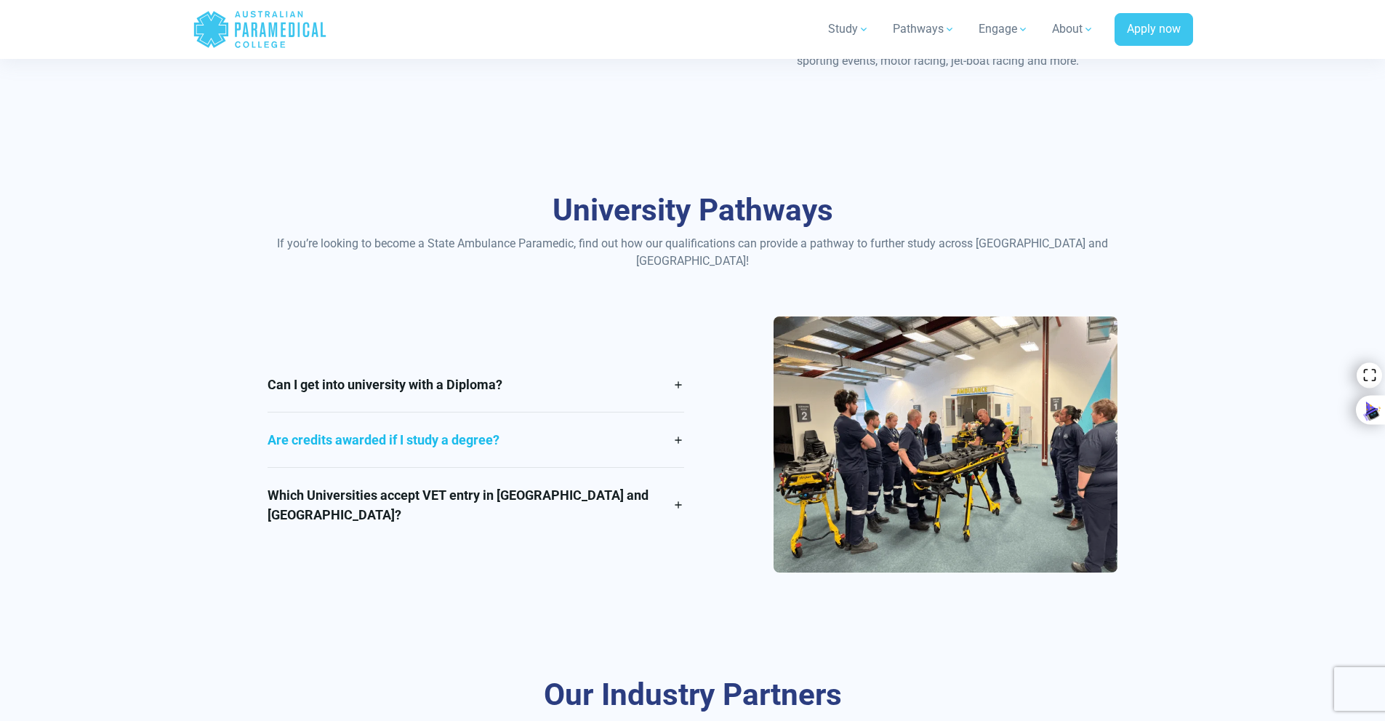
click at [550, 416] on link "Are credits awarded if I study a degree?" at bounding box center [476, 439] width 417 height 55
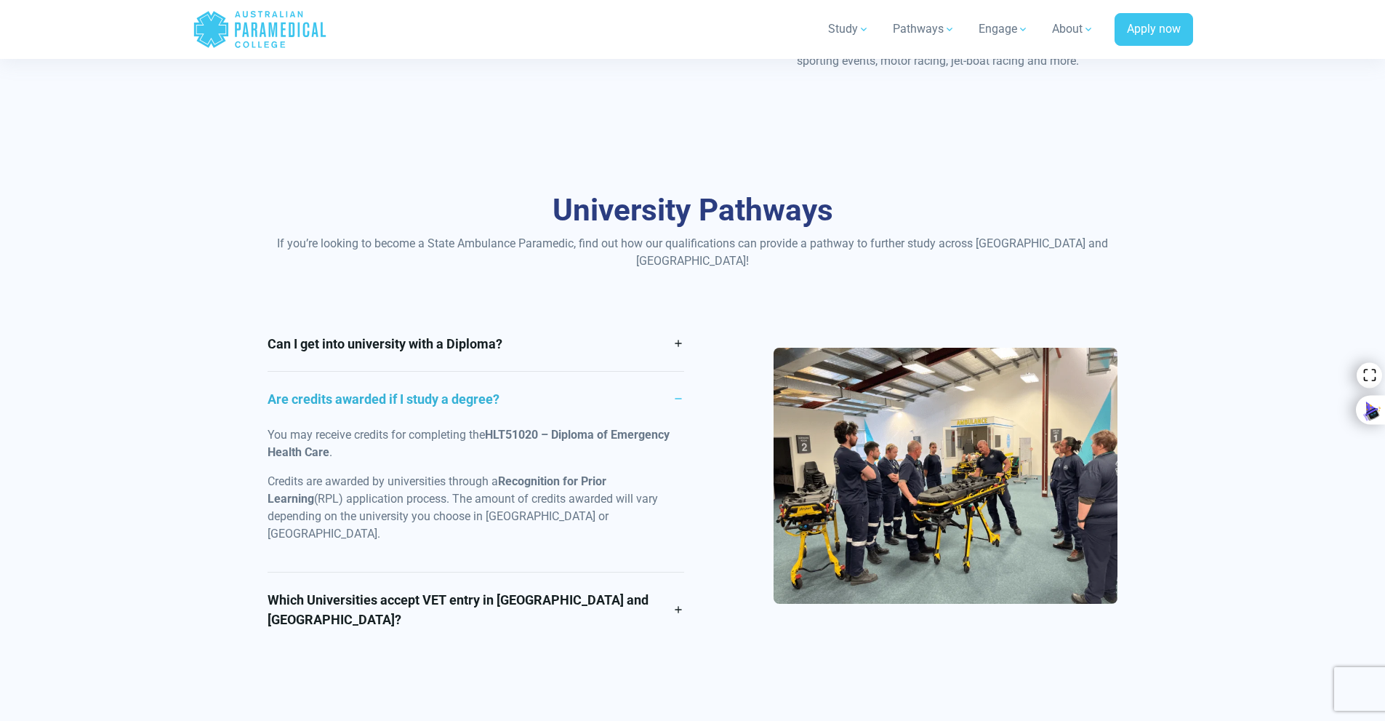
click at [547, 372] on link "Are credits awarded if I study a degree?" at bounding box center [476, 399] width 417 height 55
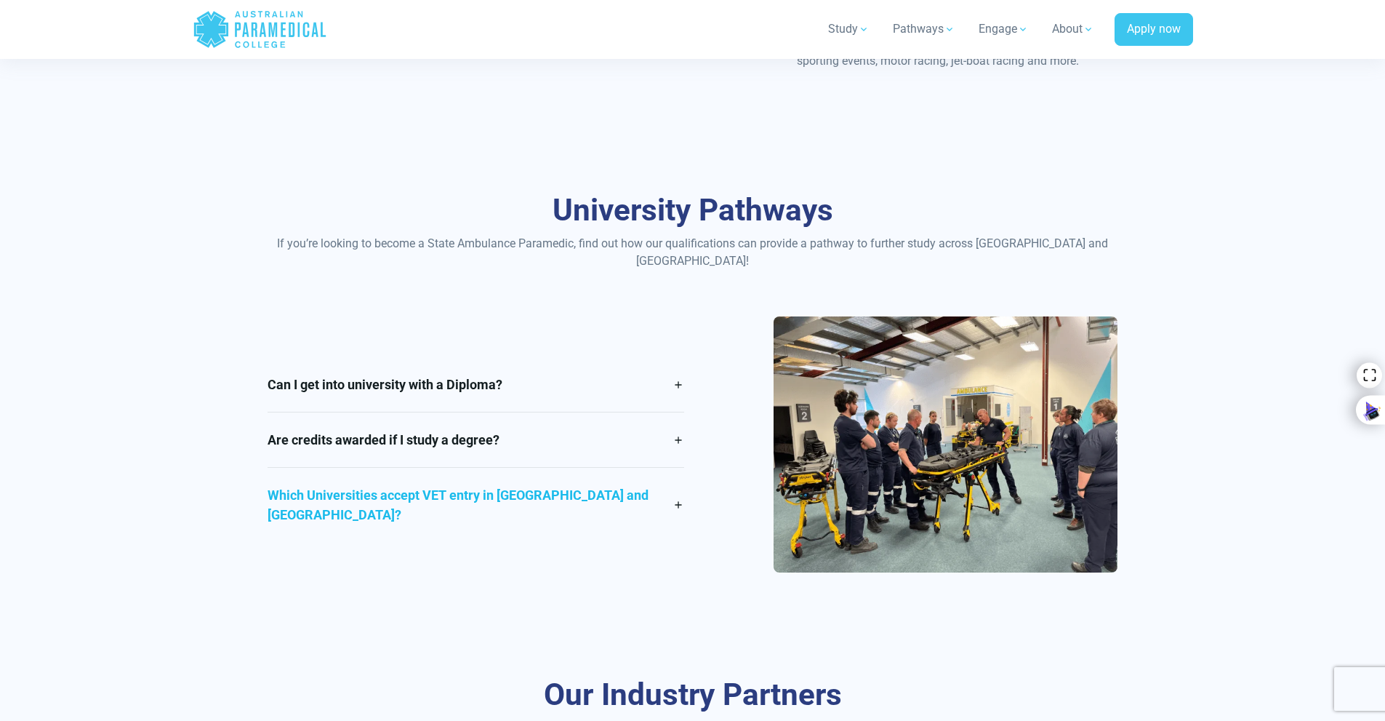
click at [568, 468] on link "Which Universities accept VET entry in [GEOGRAPHIC_DATA] and [GEOGRAPHIC_DATA]?" at bounding box center [476, 505] width 417 height 74
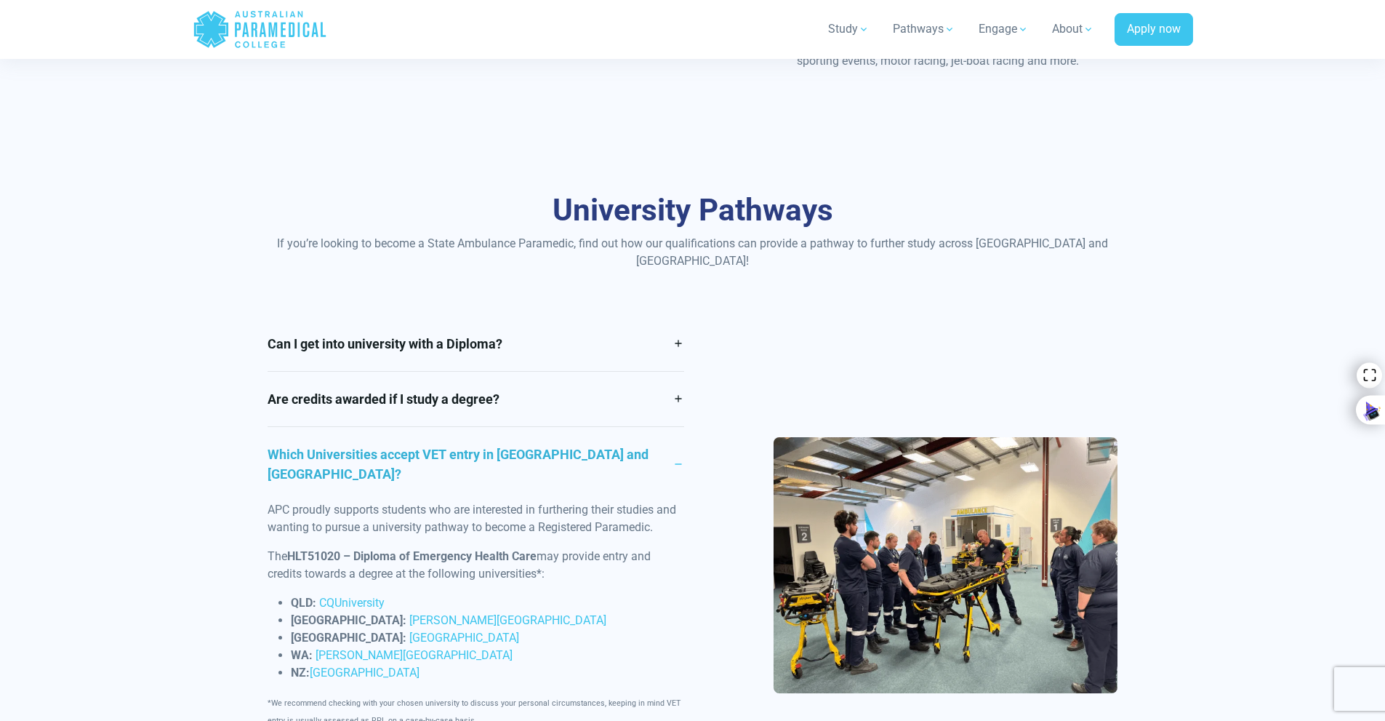
click at [553, 427] on link "Which Universities accept VET entry in [GEOGRAPHIC_DATA] and [GEOGRAPHIC_DATA]?" at bounding box center [476, 464] width 417 height 74
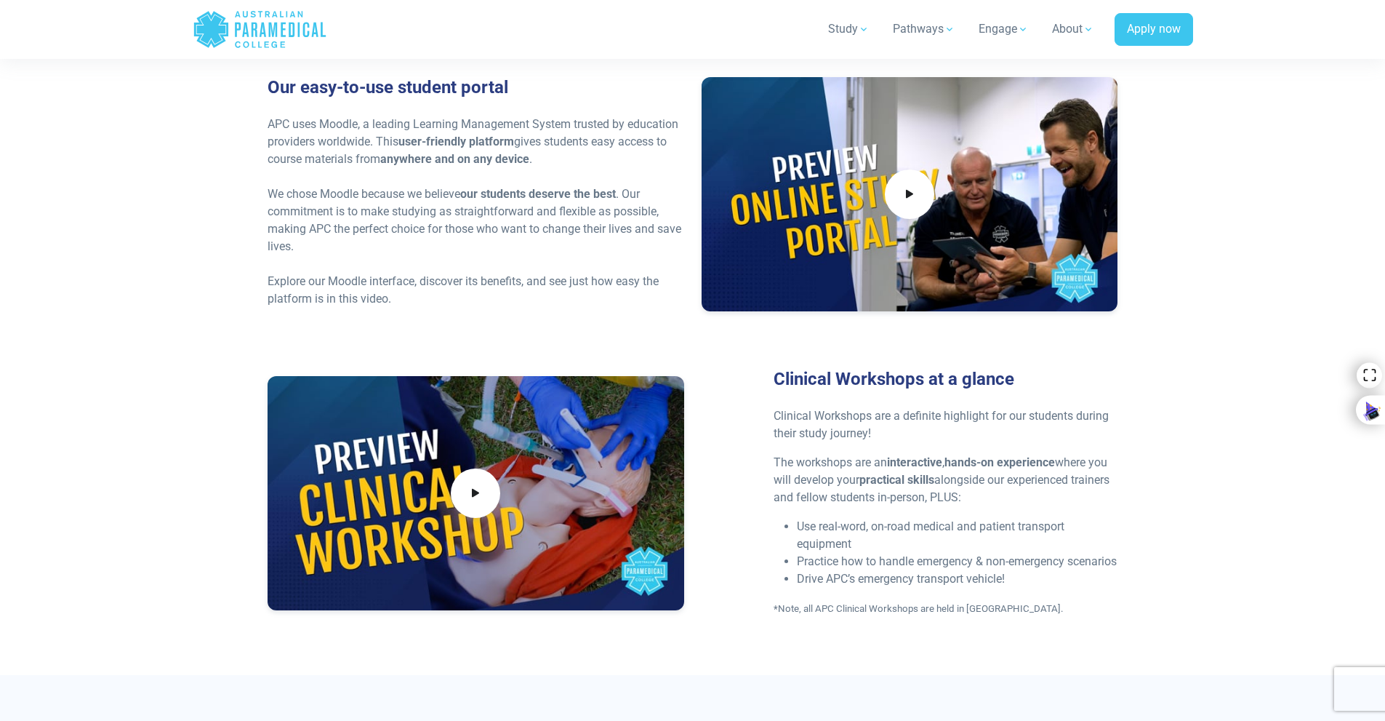
scroll to position [4662, 0]
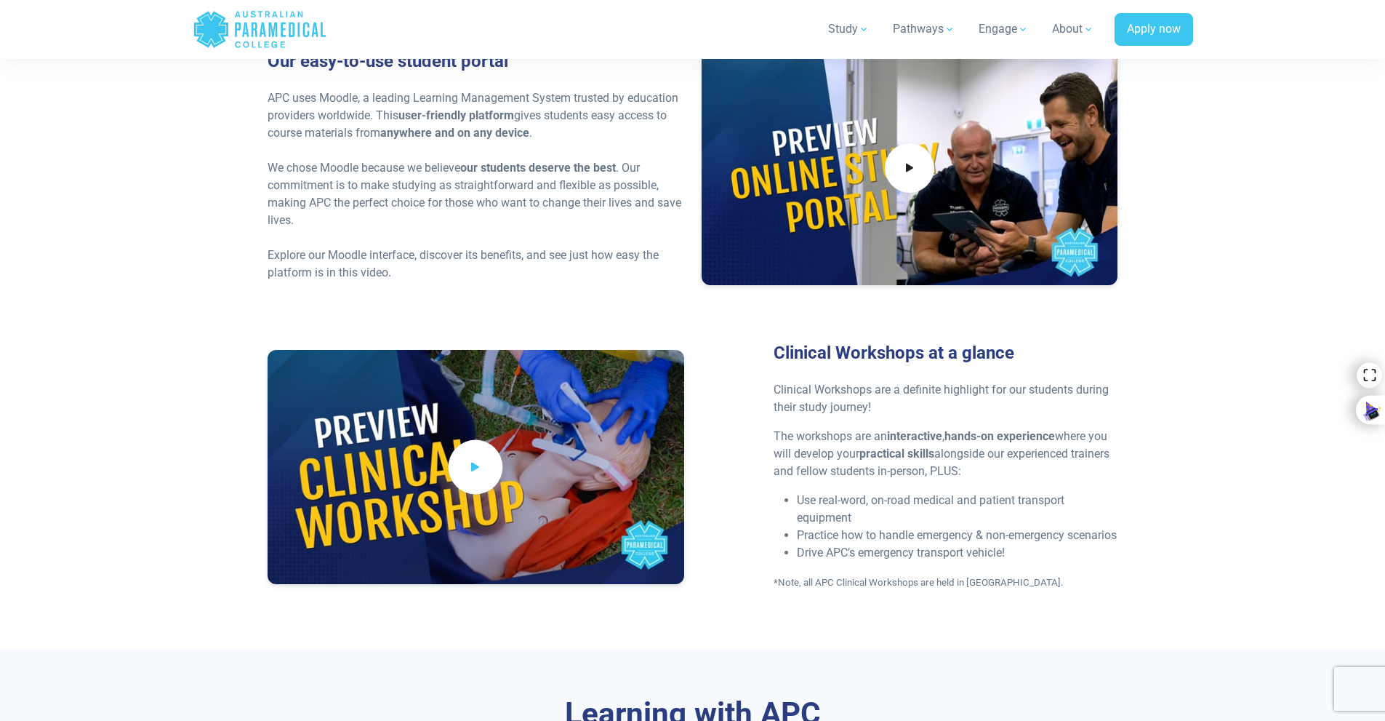
click at [484, 440] on span at bounding box center [476, 467] width 55 height 55
click at [655, 577] on div "Clinical Workshops at a glance Clinical Workshops are a definite highlight for …" at bounding box center [693, 472] width 868 height 260
click at [716, 430] on div "Clinical Workshops at a glance Clinical Workshops are a definite highlight for …" at bounding box center [693, 472] width 868 height 260
click at [717, 426] on div "Clinical Workshops at a glance Clinical Workshops are a definite highlight for …" at bounding box center [693, 472] width 868 height 260
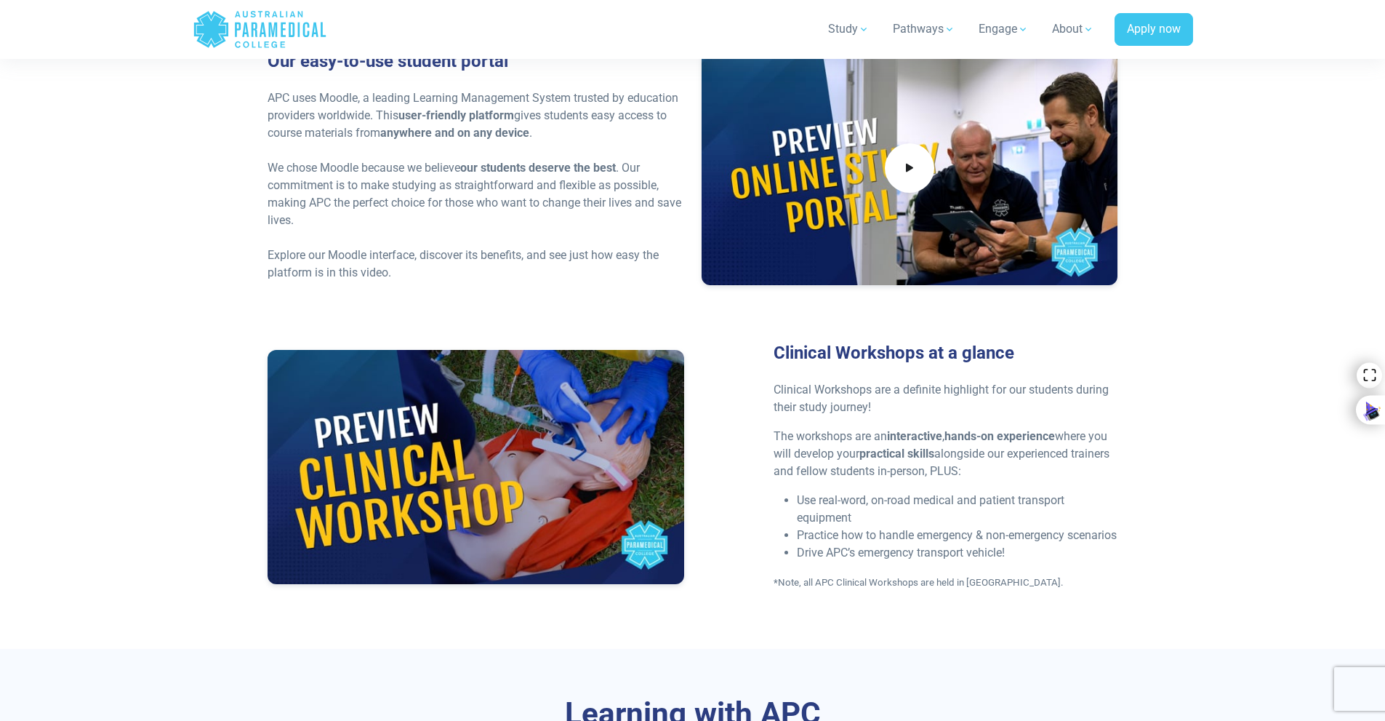
click at [717, 426] on div "Clinical Workshops at a glance Clinical Workshops are a definite highlight for …" at bounding box center [693, 472] width 868 height 260
click at [715, 426] on div "Clinical Workshops at a glance Clinical Workshops are a definite highlight for …" at bounding box center [693, 472] width 868 height 260
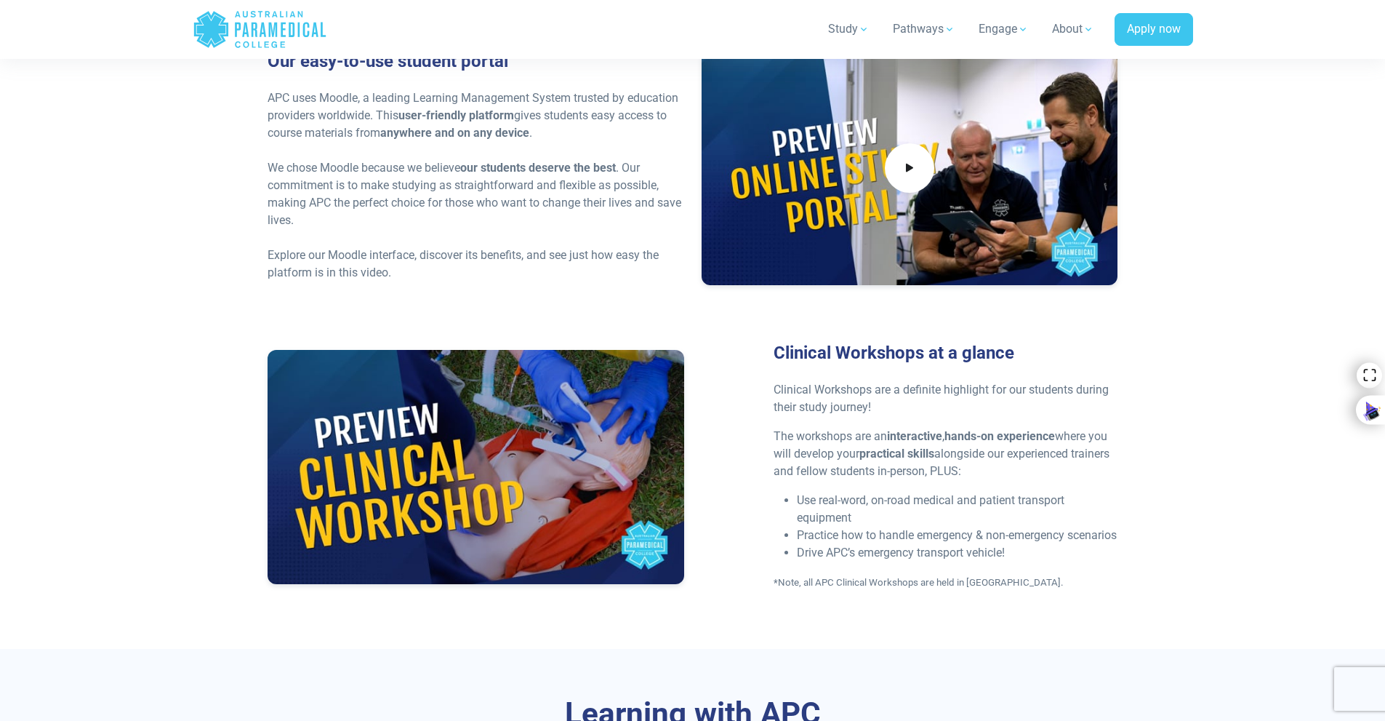
click at [715, 426] on div "Clinical Workshops at a glance Clinical Workshops are a definite highlight for …" at bounding box center [693, 472] width 868 height 260
click at [715, 428] on div "Clinical Workshops at a glance Clinical Workshops are a definite highlight for …" at bounding box center [693, 472] width 868 height 260
click at [479, 596] on div "The APC Student Experience Our easy-to-use student portal APC uses Moodle, a le…" at bounding box center [693, 300] width 1018 height 699
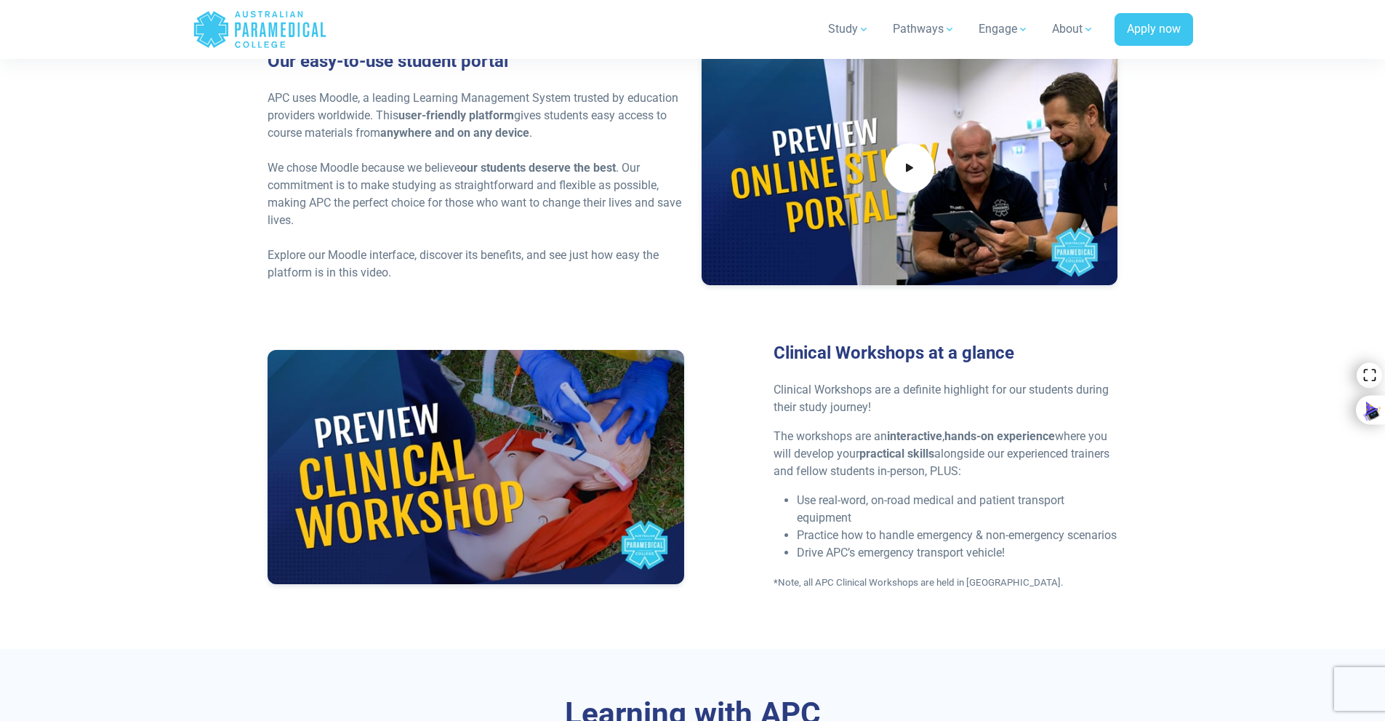
click at [479, 596] on div "The APC Student Experience Our easy-to-use student portal APC uses Moodle, a le…" at bounding box center [693, 300] width 1018 height 699
click at [556, 607] on div "The APC Student Experience Our easy-to-use student portal APC uses Moodle, a le…" at bounding box center [693, 300] width 1018 height 699
click at [524, 589] on div "The APC Student Experience Our easy-to-use student portal APC uses Moodle, a le…" at bounding box center [693, 300] width 1018 height 699
click at [521, 588] on div "The APC Student Experience Our easy-to-use student portal APC uses Moodle, a le…" at bounding box center [693, 300] width 1018 height 699
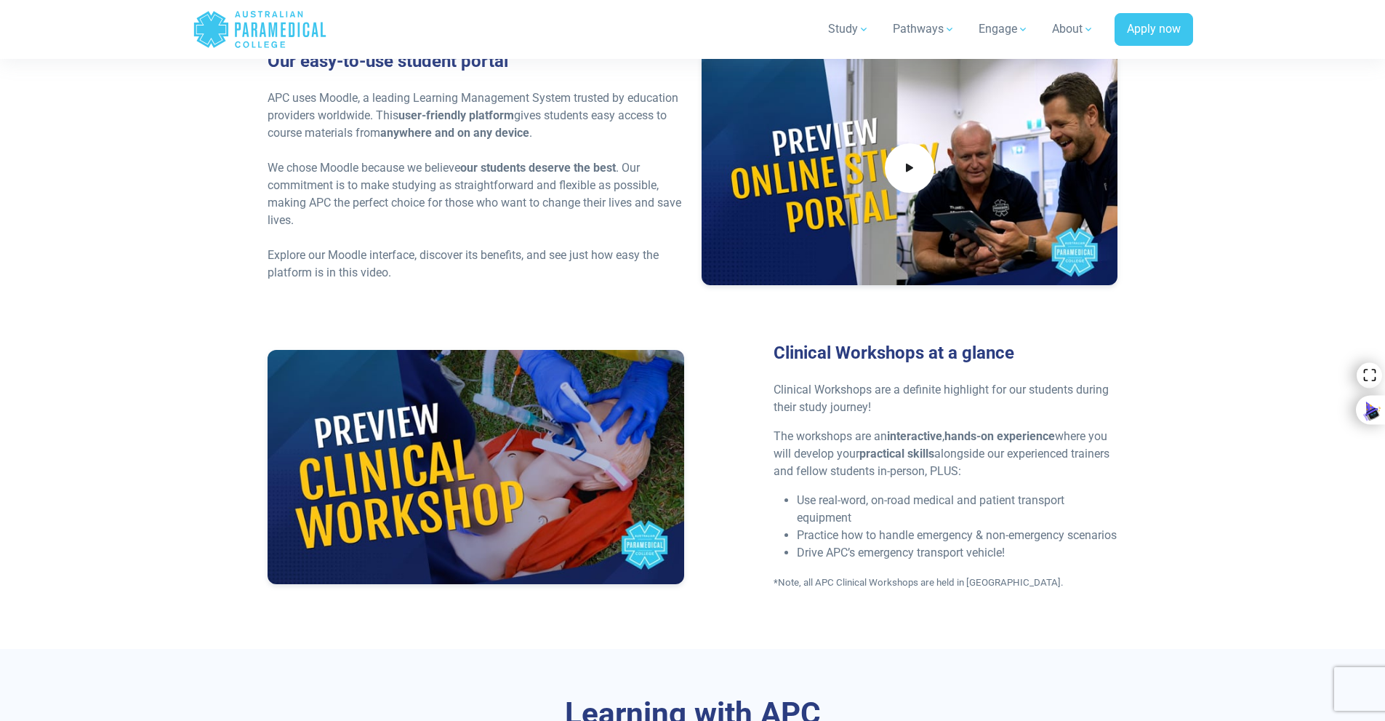
click at [521, 588] on div "The APC Student Experience Our easy-to-use student portal APC uses Moodle, a le…" at bounding box center [693, 300] width 1018 height 699
click at [521, 587] on div "The APC Student Experience Our easy-to-use student portal APC uses Moodle, a le…" at bounding box center [693, 300] width 1018 height 699
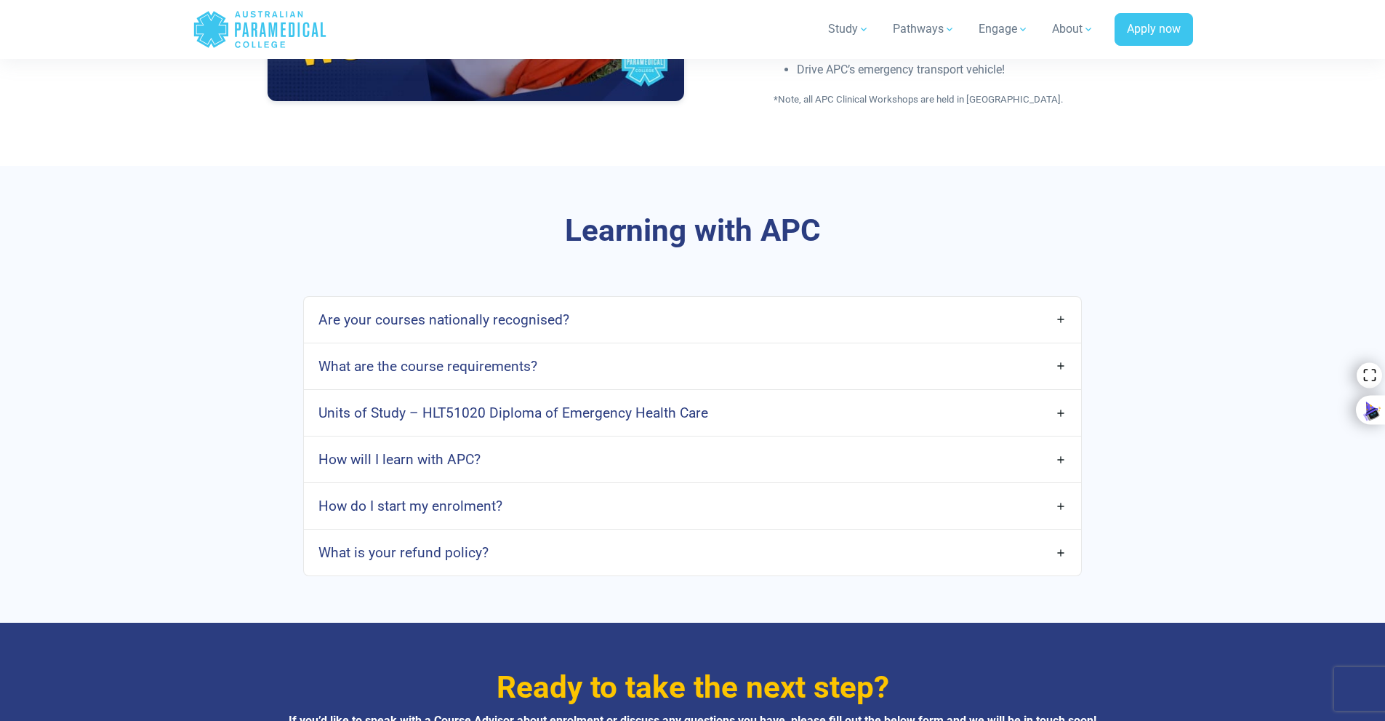
scroll to position [5171, 0]
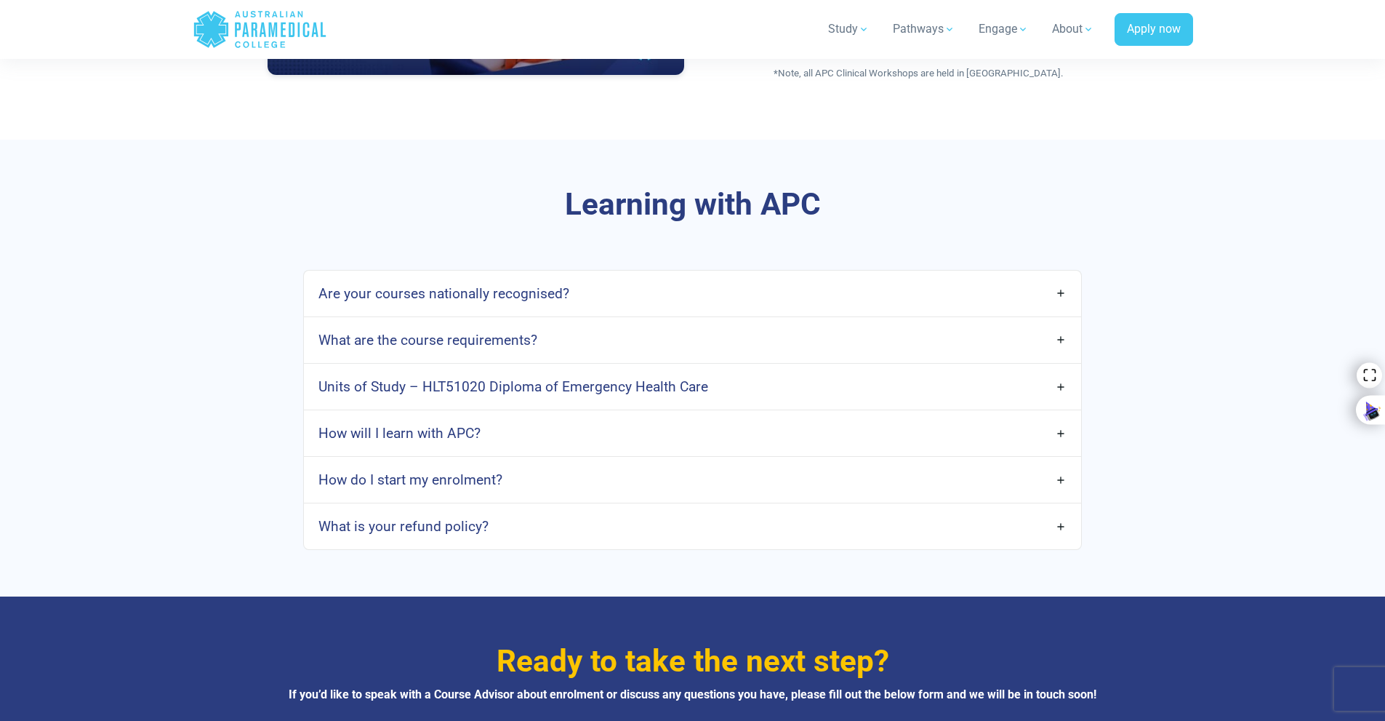
click at [492, 542] on div "Learning with APC Are your courses nationally recognised? Yes! All APC courses …" at bounding box center [693, 368] width 1018 height 457
click at [505, 547] on div "Learning with APC Are your courses nationally recognised? Yes! All APC courses …" at bounding box center [693, 368] width 1018 height 457
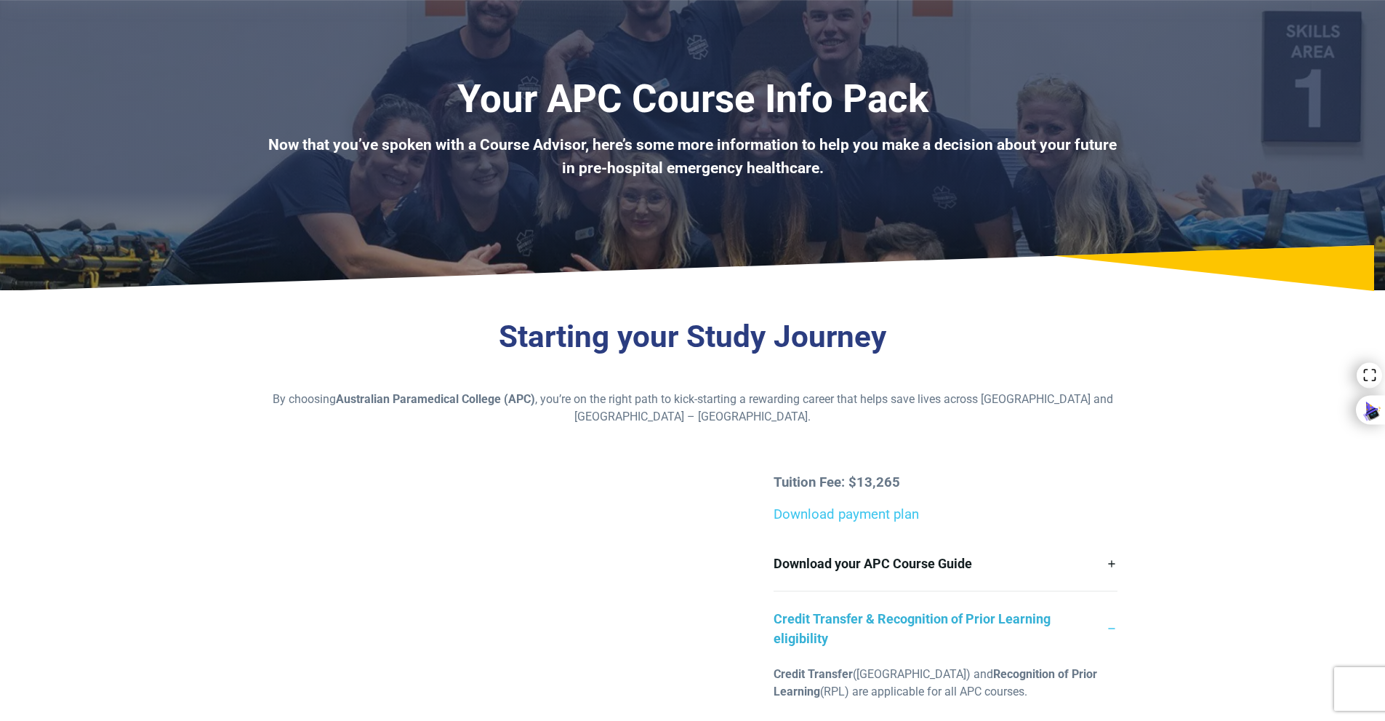
scroll to position [0, 0]
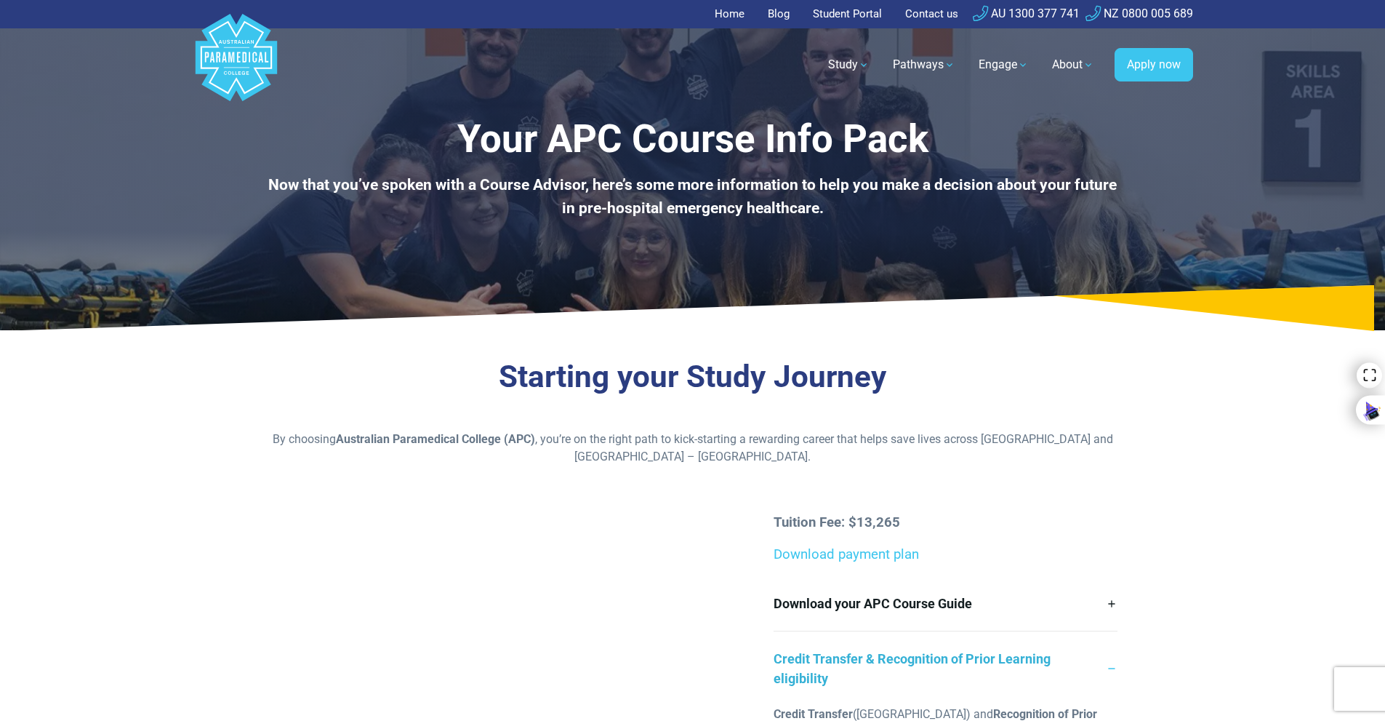
drag, startPoint x: 423, startPoint y: 524, endPoint x: 618, endPoint y: 389, distance: 236.8
